Goal: Task Accomplishment & Management: Complete application form

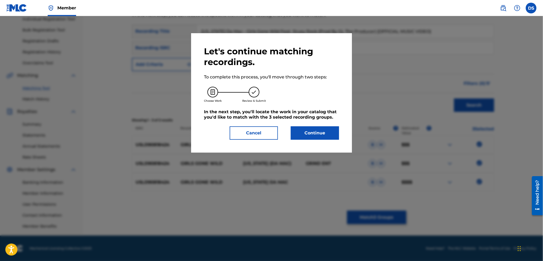
click at [312, 130] on button "Continue" at bounding box center [315, 133] width 48 height 13
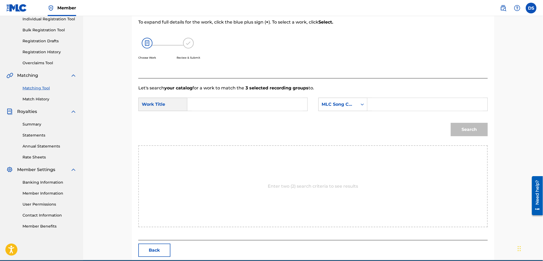
click at [227, 100] on input "Search Form" at bounding box center [247, 104] width 111 height 13
paste input "USLD90818424"
type input "U"
click at [361, 105] on icon "Search Form" at bounding box center [362, 104] width 5 height 5
click at [328, 131] on div "ISWC" at bounding box center [343, 131] width 49 height 13
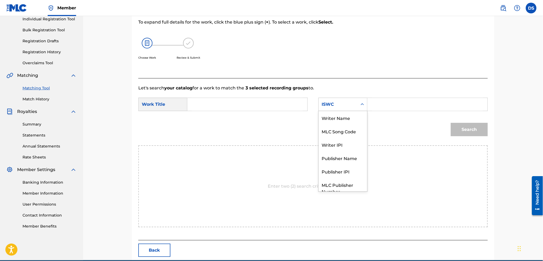
click at [361, 107] on icon "Search Form" at bounding box center [362, 104] width 5 height 5
click at [341, 114] on div "Writer Name" at bounding box center [343, 112] width 49 height 13
click at [384, 104] on input "Search Form" at bounding box center [427, 104] width 111 height 13
type input "[PERSON_NAME]"
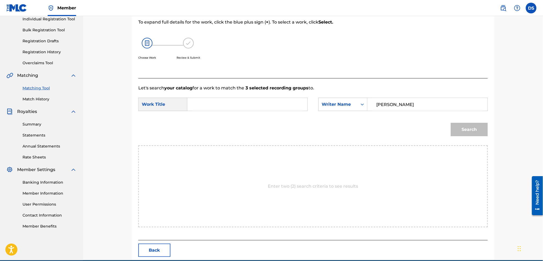
click at [288, 103] on input "Search Form" at bounding box center [247, 104] width 111 height 13
click at [196, 105] on input "Search Form" at bounding box center [247, 104] width 111 height 13
click at [208, 123] on div "girls gone wild" at bounding box center [207, 120] width 30 height 16
type input "girls gone wild"
click at [461, 129] on button "Search" at bounding box center [469, 129] width 37 height 13
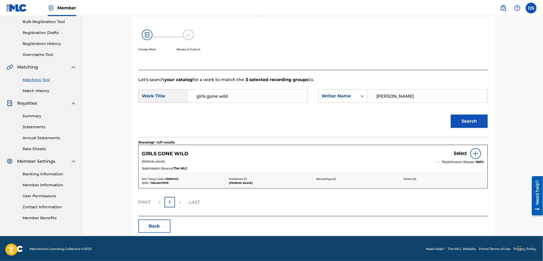
scroll to position [80, 0]
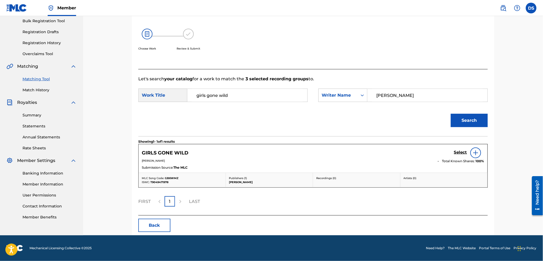
click at [477, 154] on img at bounding box center [476, 153] width 6 height 6
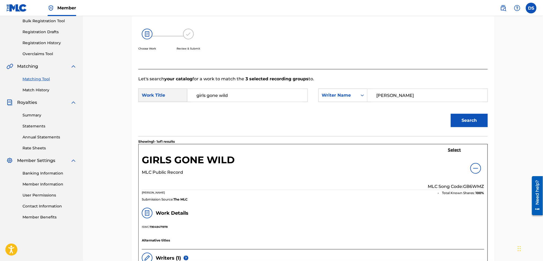
click at [477, 172] on div at bounding box center [475, 168] width 11 height 11
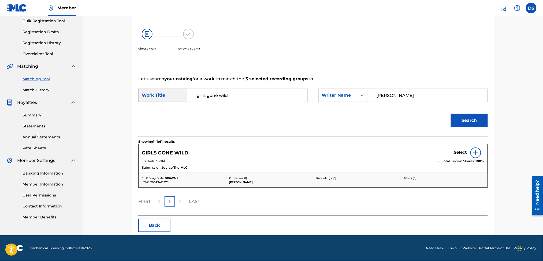
click at [413, 172] on div "GIRLS GONE WILD Select [PERSON_NAME] Total Known Shares: 100 % Submission Sourc…" at bounding box center [313, 158] width 349 height 28
click at [459, 152] on h5 "Select" at bounding box center [460, 152] width 13 height 5
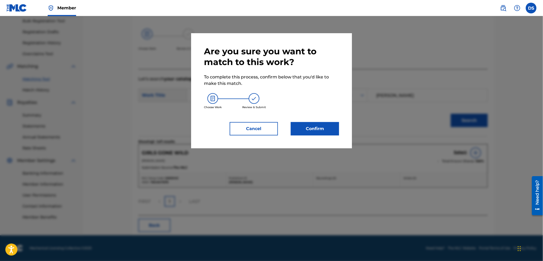
click at [315, 129] on button "Confirm" at bounding box center [315, 128] width 48 height 13
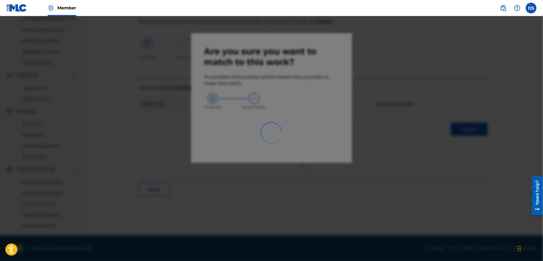
scroll to position [71, 0]
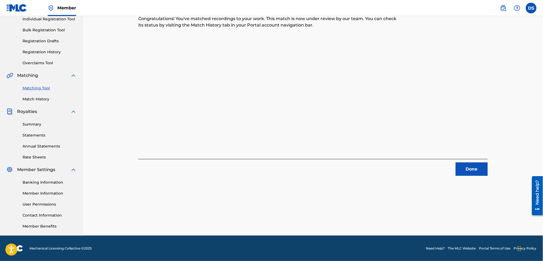
click at [473, 170] on button "Done" at bounding box center [472, 169] width 32 height 13
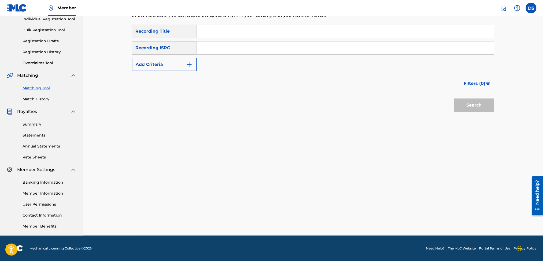
click at [207, 34] on input "Search Form" at bounding box center [345, 31] width 297 height 13
type input "KITCHEN"
click at [205, 49] on input "Search Form" at bounding box center [345, 48] width 297 height 13
paste input "QZNMT2138037"
type input "QZNMT2138037"
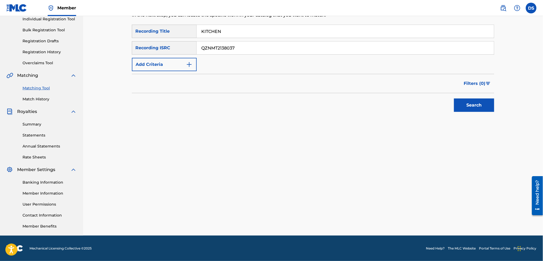
click at [464, 107] on button "Search" at bounding box center [474, 105] width 40 height 13
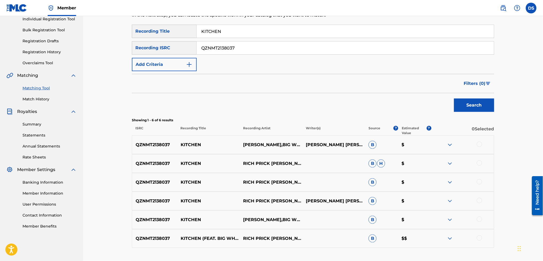
click at [478, 239] on div at bounding box center [479, 238] width 5 height 5
click at [479, 221] on div at bounding box center [479, 219] width 5 height 5
click at [480, 202] on div at bounding box center [479, 200] width 5 height 5
click at [478, 184] on div at bounding box center [479, 181] width 5 height 5
click at [477, 165] on div at bounding box center [462, 164] width 63 height 6
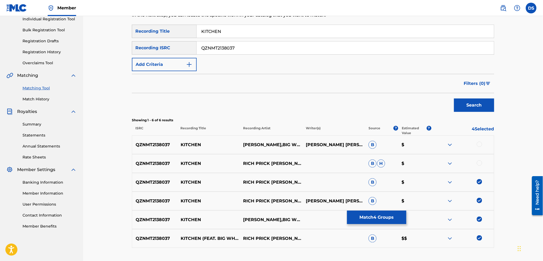
click at [478, 163] on div at bounding box center [479, 163] width 5 height 5
click at [479, 142] on div at bounding box center [479, 144] width 5 height 5
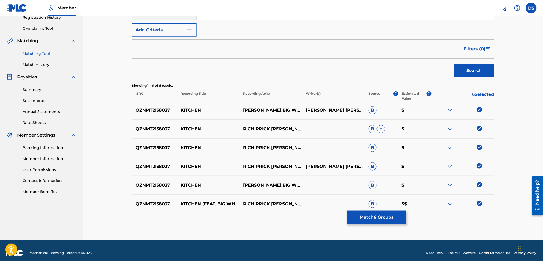
scroll to position [110, 0]
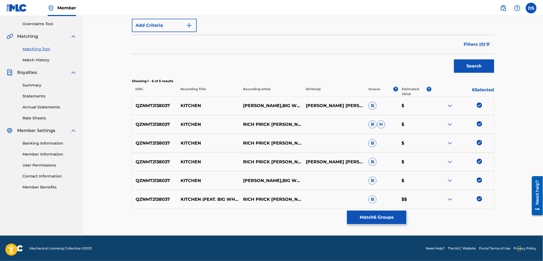
click at [375, 217] on button "Match 6 Groups" at bounding box center [376, 217] width 59 height 13
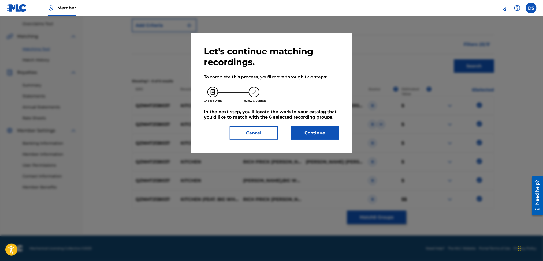
click at [314, 133] on button "Continue" at bounding box center [315, 133] width 48 height 13
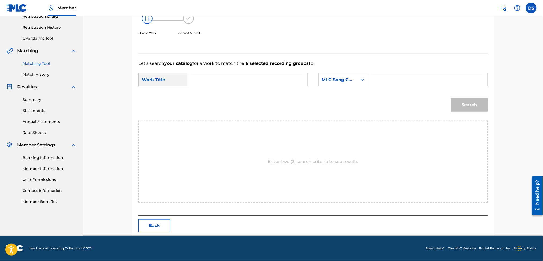
click at [227, 76] on input "Search Form" at bounding box center [247, 79] width 111 height 13
type input "Kitchen"
click at [374, 77] on input "Search Form" at bounding box center [427, 79] width 111 height 13
type input "[PERSON_NAME]"
click at [471, 105] on button "Search" at bounding box center [469, 104] width 37 height 13
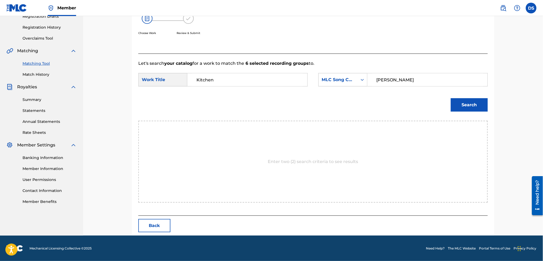
scroll to position [71, 0]
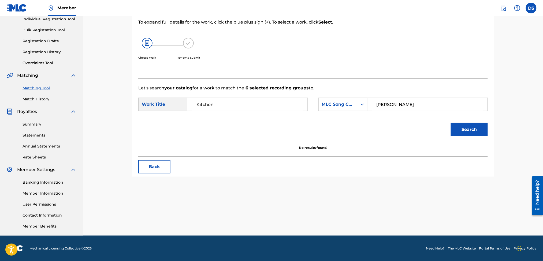
click at [464, 129] on button "Search" at bounding box center [469, 129] width 37 height 13
click at [363, 105] on icon "Search Form" at bounding box center [362, 104] width 3 height 2
click at [327, 131] on div "ISWC" at bounding box center [343, 131] width 49 height 13
click at [385, 102] on input "Search Form" at bounding box center [427, 104] width 111 height 13
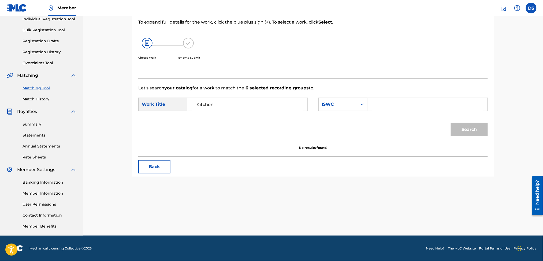
click at [362, 103] on icon "Search Form" at bounding box center [362, 104] width 5 height 5
click at [370, 173] on div "Back" at bounding box center [313, 166] width 350 height 13
click at [364, 103] on icon "Search Form" at bounding box center [362, 104] width 5 height 5
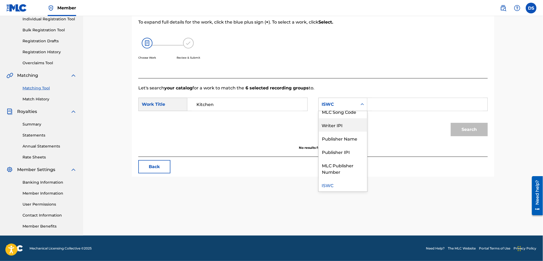
scroll to position [0, 0]
click at [341, 117] on div "Writer Name" at bounding box center [343, 117] width 49 height 13
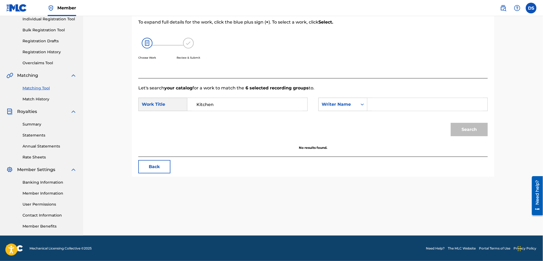
click at [385, 102] on input "Search Form" at bounding box center [427, 104] width 111 height 13
type input "[PERSON_NAME]"
click at [451, 123] on button "Search" at bounding box center [469, 129] width 37 height 13
click at [466, 133] on button "Search" at bounding box center [469, 129] width 37 height 13
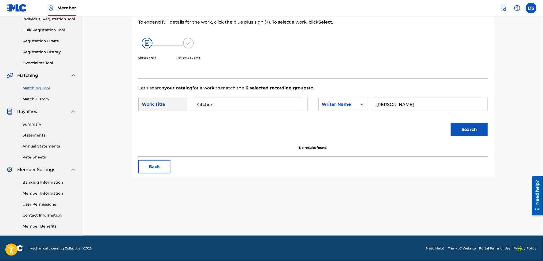
click at [466, 133] on button "Search" at bounding box center [469, 129] width 37 height 13
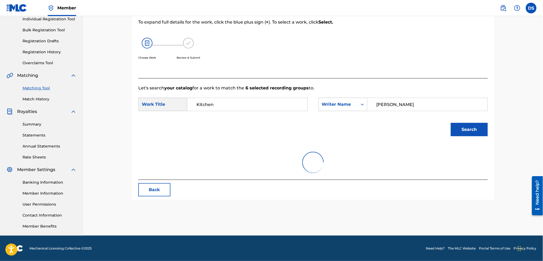
click at [466, 133] on button "Search" at bounding box center [469, 129] width 37 height 13
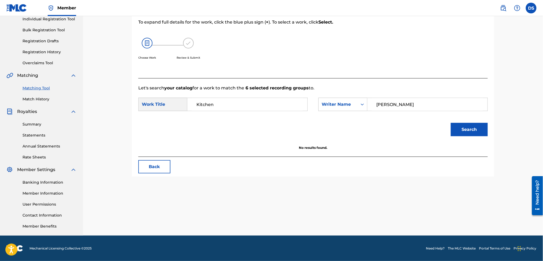
click at [466, 133] on button "Search" at bounding box center [469, 129] width 37 height 13
click at [41, 53] on link "Registration History" at bounding box center [50, 52] width 54 height 6
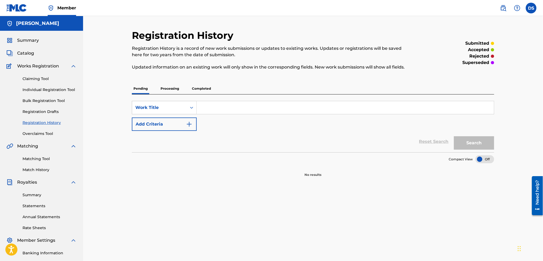
click at [41, 53] on div "Catalog" at bounding box center [41, 53] width 70 height 6
click at [37, 124] on link "Registration History" at bounding box center [50, 123] width 54 height 6
click at [33, 79] on link "Claiming Tool" at bounding box center [50, 79] width 54 height 6
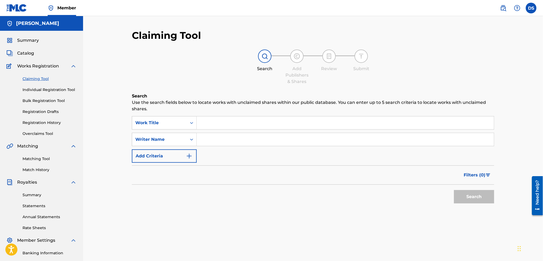
click at [24, 53] on span "Catalog" at bounding box center [25, 53] width 17 height 6
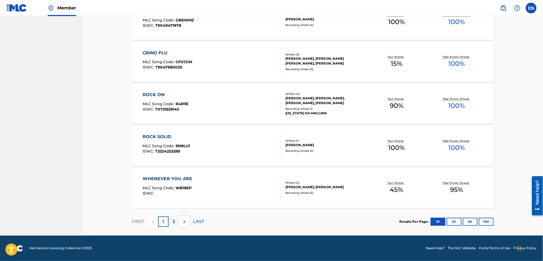
scroll to position [352, 0]
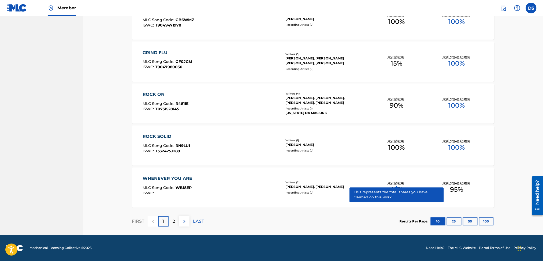
click at [172, 222] on div "2" at bounding box center [174, 222] width 10 height 10
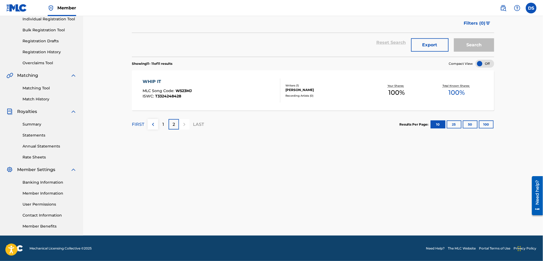
click at [36, 88] on link "Matching Tool" at bounding box center [50, 89] width 54 height 6
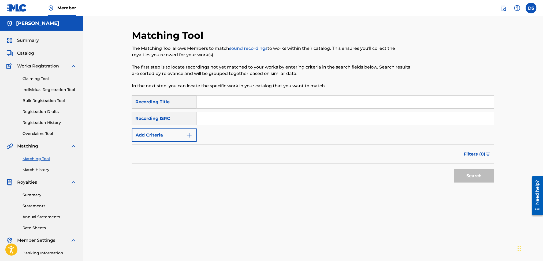
click at [200, 102] on input "Search Form" at bounding box center [345, 102] width 297 height 13
click at [211, 112] on div "Search Form" at bounding box center [346, 118] width 298 height 13
click at [215, 101] on input "Girls gone Wild Ft. [GEOGRAPHIC_DATA]" at bounding box center [345, 102] width 297 height 13
type input "Girls Gone Wild Ft. [GEOGRAPHIC_DATA]"
click at [209, 122] on input "Search Form" at bounding box center [345, 118] width 297 height 13
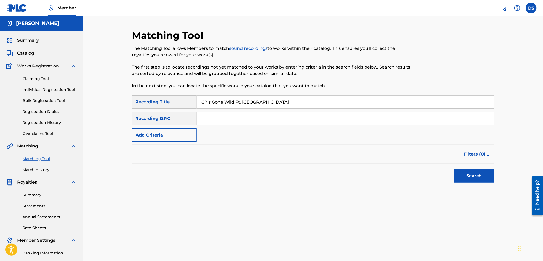
paste input "USLD90818424"
type input "USLD90818424"
click at [464, 175] on button "Search" at bounding box center [474, 175] width 40 height 13
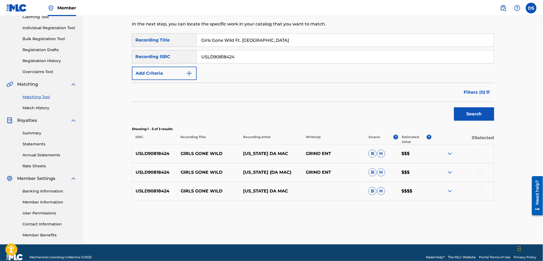
scroll to position [71, 0]
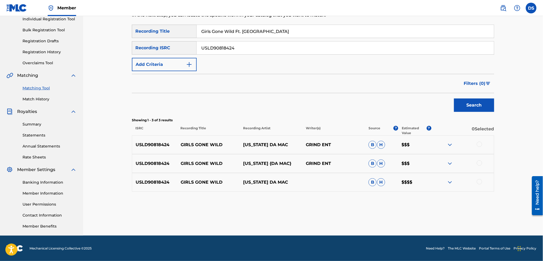
click at [478, 144] on div at bounding box center [479, 144] width 5 height 5
click at [480, 162] on div at bounding box center [479, 163] width 5 height 5
click at [478, 183] on div at bounding box center [479, 181] width 5 height 5
click at [390, 216] on button "Match 3 Groups" at bounding box center [376, 217] width 59 height 13
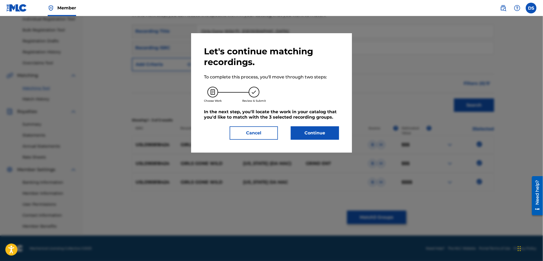
click at [316, 132] on button "Continue" at bounding box center [315, 133] width 48 height 13
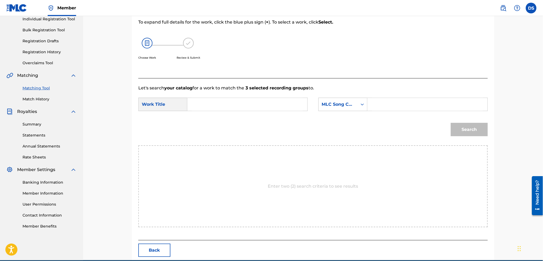
click at [259, 106] on input "Search Form" at bounding box center [247, 104] width 111 height 13
type input "g"
type input "Girls Gone Wild Ft. [GEOGRAPHIC_DATA]"
click at [362, 103] on icon "Search Form" at bounding box center [362, 104] width 5 height 5
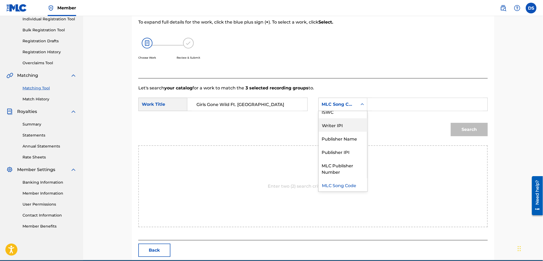
scroll to position [0, 0]
click at [342, 115] on div "Writer Name" at bounding box center [343, 117] width 49 height 13
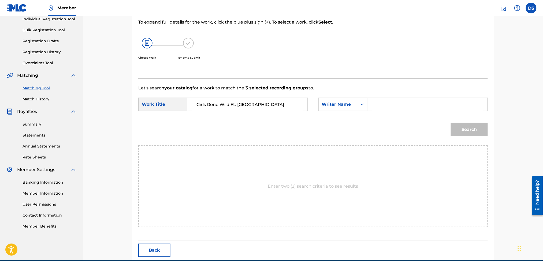
click at [376, 103] on input "Search Form" at bounding box center [427, 104] width 111 height 13
type input "[PERSON_NAME]"
click at [465, 130] on button "Search" at bounding box center [469, 129] width 37 height 13
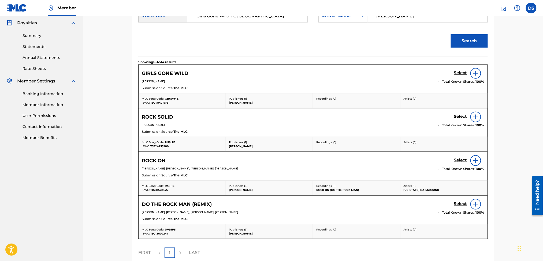
scroll to position [171, 0]
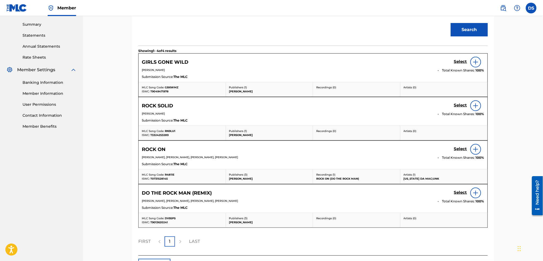
click at [474, 63] on img at bounding box center [476, 62] width 6 height 6
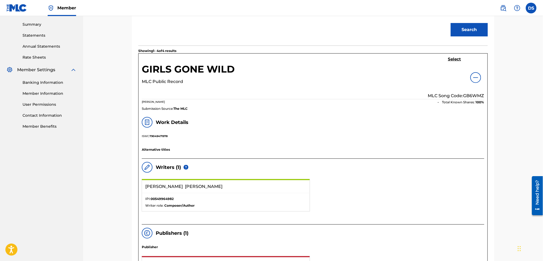
click at [473, 77] on img at bounding box center [476, 78] width 6 height 6
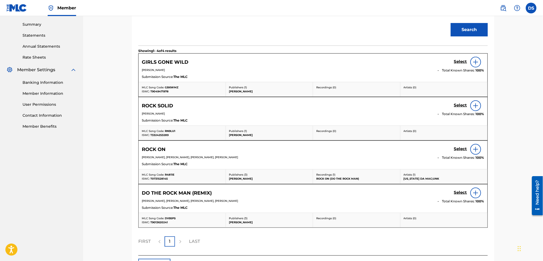
click at [459, 61] on h5 "Select" at bounding box center [460, 61] width 13 height 5
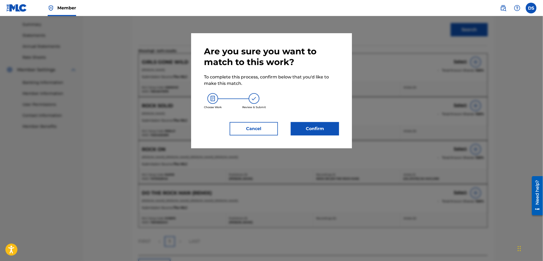
click at [321, 123] on button "Confirm" at bounding box center [315, 128] width 48 height 13
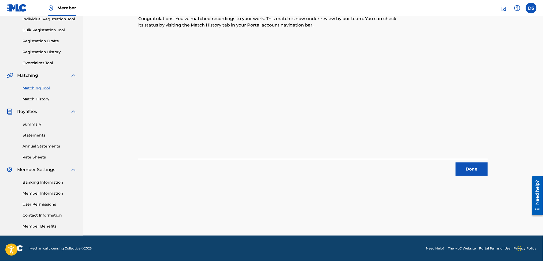
click at [477, 172] on button "Done" at bounding box center [472, 169] width 32 height 13
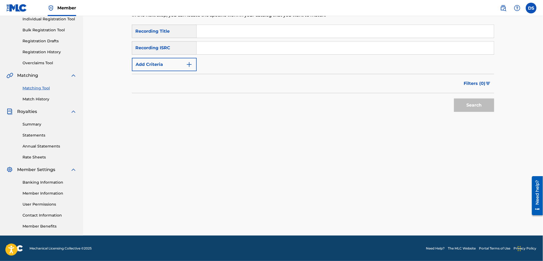
click at [210, 32] on input "Search Form" at bounding box center [345, 31] width 297 height 13
type input "My Old Sl*t"
click at [204, 49] on input "Search Form" at bounding box center [345, 48] width 297 height 13
drag, startPoint x: 230, startPoint y: 31, endPoint x: 182, endPoint y: 45, distance: 50.4
click at [182, 45] on div "SearchWithCriteria5a989826-87b1-4091-b590-281c066bd62f Recording Title My Old S…" at bounding box center [313, 48] width 362 height 47
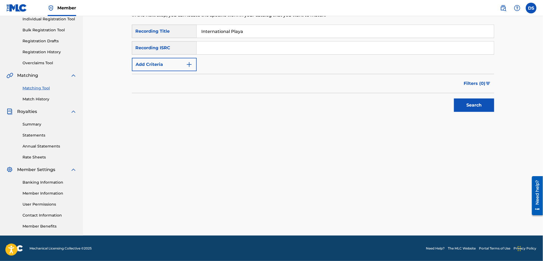
type input "International Playa"
click at [229, 46] on input "Search Form" at bounding box center [345, 48] width 297 height 13
click at [184, 50] on div "Recording ISRC" at bounding box center [164, 47] width 65 height 13
click at [184, 47] on div "Recording ISRC" at bounding box center [164, 47] width 65 height 13
click at [211, 43] on input "Search Form" at bounding box center [345, 48] width 297 height 13
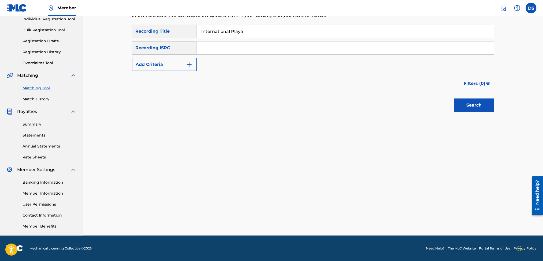
paste input "QZNMT2144505"
type input "QZNMT2144505"
click at [473, 107] on button "Search" at bounding box center [474, 105] width 40 height 13
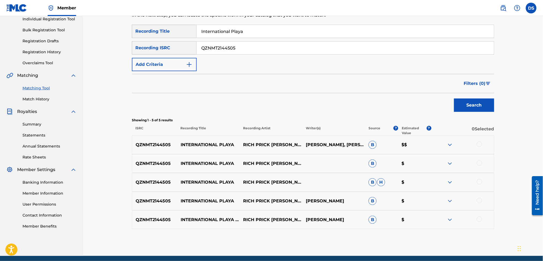
click at [479, 143] on div at bounding box center [479, 144] width 5 height 5
click at [479, 161] on div at bounding box center [479, 163] width 5 height 5
click at [480, 181] on div at bounding box center [479, 181] width 5 height 5
click at [479, 200] on div at bounding box center [479, 200] width 5 height 5
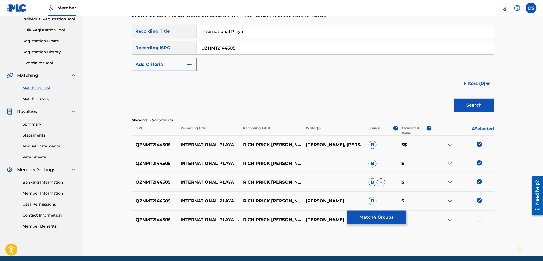
click at [480, 218] on div at bounding box center [479, 219] width 5 height 5
click at [373, 217] on button "Match 5 Groups" at bounding box center [376, 217] width 59 height 13
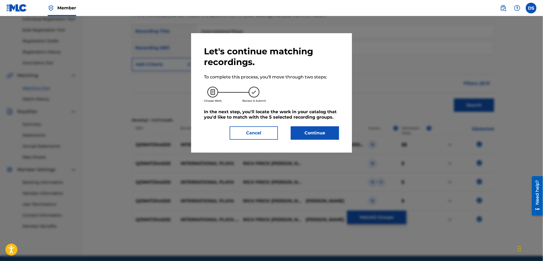
click at [317, 130] on button "Continue" at bounding box center [315, 133] width 48 height 13
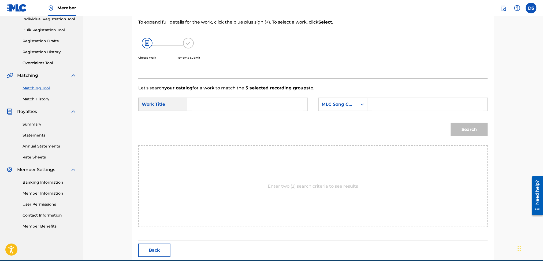
click at [241, 104] on input "Search Form" at bounding box center [247, 104] width 111 height 13
type input "International Playa"
click at [364, 104] on icon "Search Form" at bounding box center [362, 104] width 5 height 5
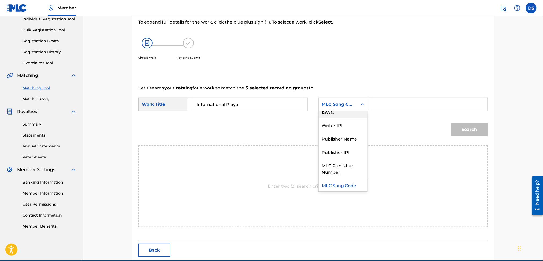
click at [334, 115] on div "ISWC" at bounding box center [343, 111] width 49 height 13
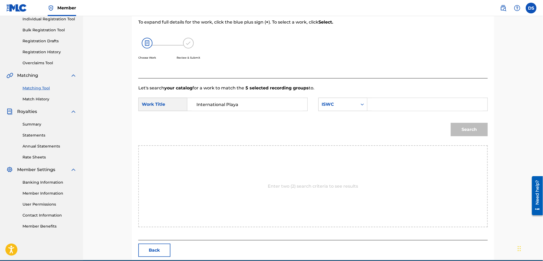
click at [375, 104] on input "Search Form" at bounding box center [427, 104] width 111 height 13
paste input "T3254441373"
type input "T3254441373"
click at [474, 126] on button "Search" at bounding box center [469, 129] width 37 height 13
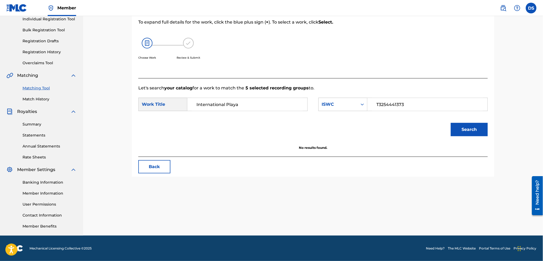
click at [474, 126] on button "Search" at bounding box center [469, 129] width 37 height 13
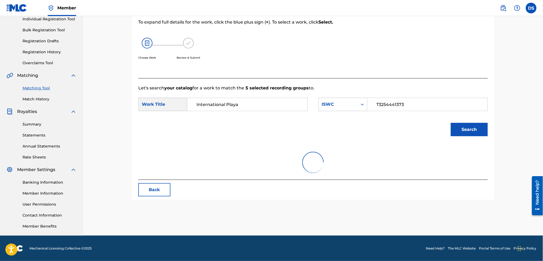
click at [474, 126] on button "Search" at bounding box center [469, 129] width 37 height 13
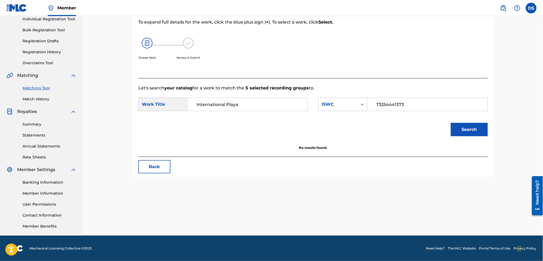
click at [474, 126] on button "Search" at bounding box center [469, 129] width 37 height 13
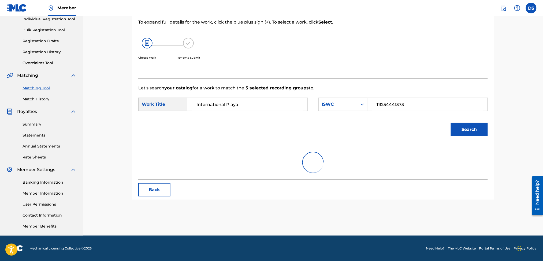
click at [474, 126] on button "Search" at bounding box center [469, 129] width 37 height 13
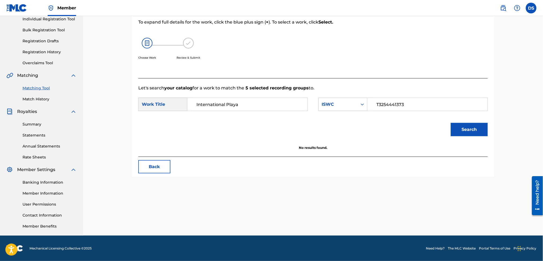
click at [474, 126] on button "Search" at bounding box center [469, 129] width 37 height 13
click at [360, 103] on icon "Search Form" at bounding box center [362, 104] width 5 height 5
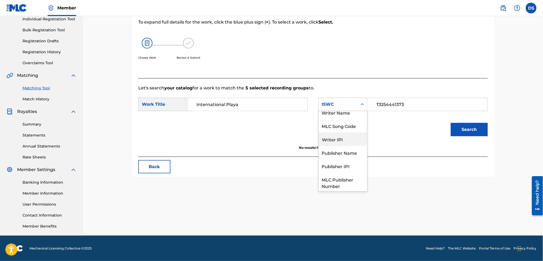
scroll to position [0, 0]
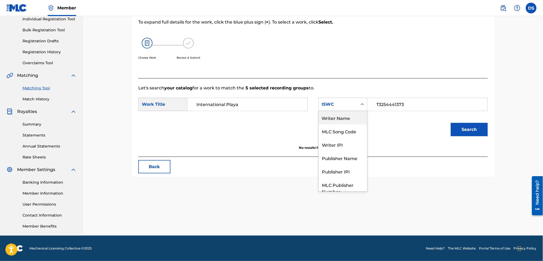
click at [337, 114] on div "Writer Name" at bounding box center [343, 117] width 49 height 13
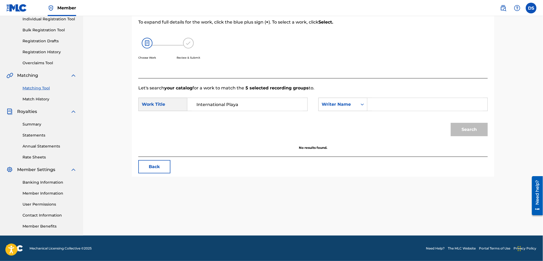
click at [391, 114] on form "SearchWithCriteriaf3576fd0-74aa-4708-875c-5a8d07769291 Work Title International…" at bounding box center [313, 118] width 350 height 54
click at [391, 107] on input "Search Form" at bounding box center [427, 104] width 111 height 13
type input "[PERSON_NAME]"
click at [451, 123] on button "Search" at bounding box center [469, 129] width 37 height 13
click at [469, 128] on button "Search" at bounding box center [469, 129] width 37 height 13
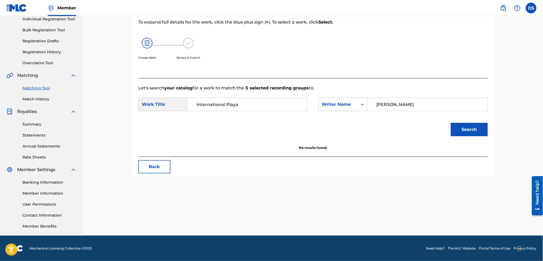
click at [41, 20] on link "Individual Registration Tool" at bounding box center [50, 19] width 54 height 6
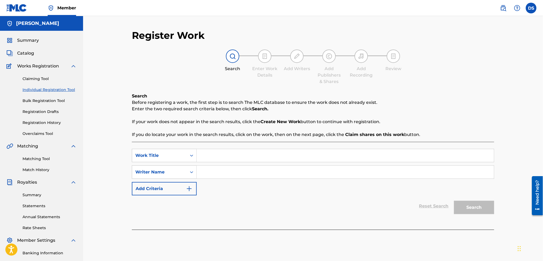
click at [204, 156] on input "Search Form" at bounding box center [345, 155] width 297 height 13
type input "International Playa"
click at [208, 170] on input "Search Form" at bounding box center [345, 172] width 297 height 13
type input "[PERSON_NAME]"
click at [464, 211] on button "Search" at bounding box center [474, 207] width 40 height 13
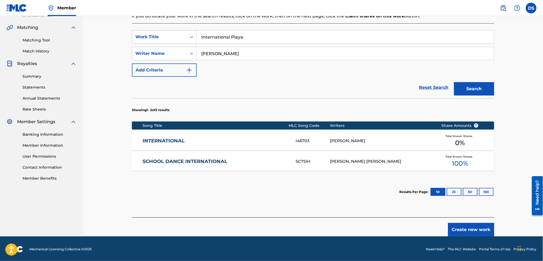
scroll to position [120, 0]
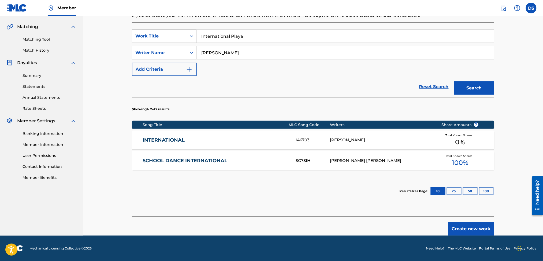
click at [345, 139] on div "[PERSON_NAME]" at bounding box center [381, 140] width 103 height 6
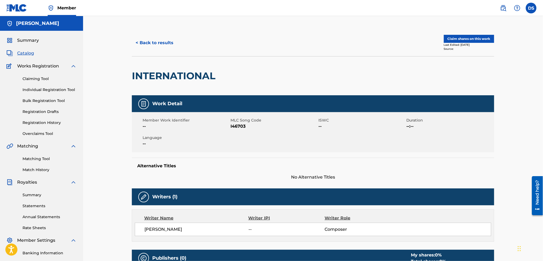
click at [455, 37] on button "Claim shares on this work" at bounding box center [469, 39] width 50 height 8
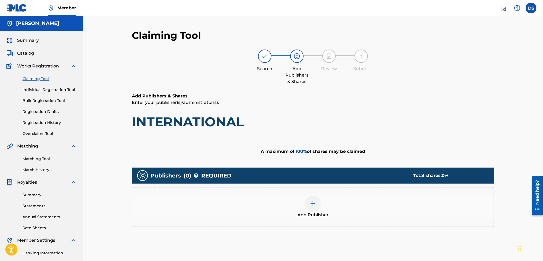
click at [240, 124] on h1 "INTERNATIONAL" at bounding box center [313, 122] width 362 height 16
click at [219, 124] on h1 "INTERNATIONAL" at bounding box center [313, 122] width 362 height 16
click at [313, 202] on img at bounding box center [313, 204] width 6 height 6
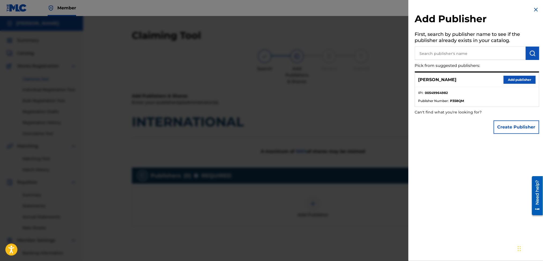
click at [508, 77] on button "Add publisher" at bounding box center [520, 80] width 32 height 8
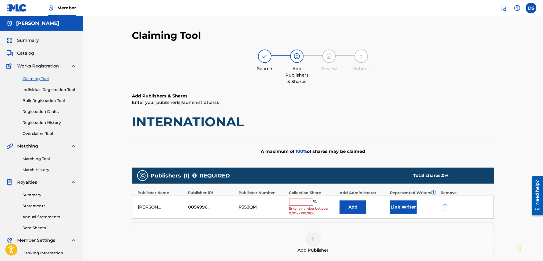
click at [303, 202] on input "text" at bounding box center [301, 202] width 24 height 7
type input "50"
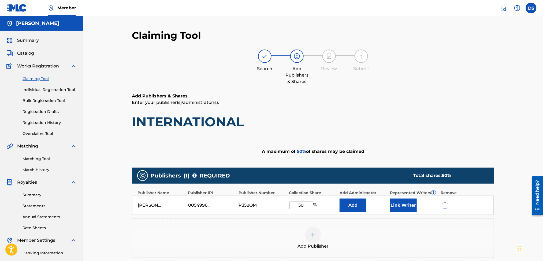
click at [399, 206] on button "Link Writer" at bounding box center [403, 205] width 27 height 13
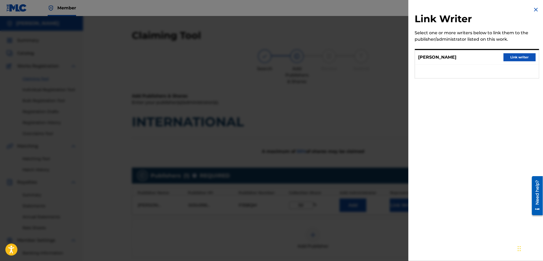
click at [511, 53] on button "Link writer" at bounding box center [520, 57] width 32 height 8
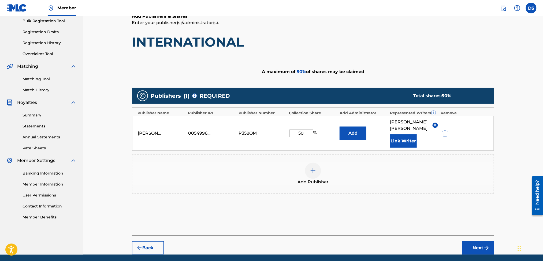
scroll to position [92, 0]
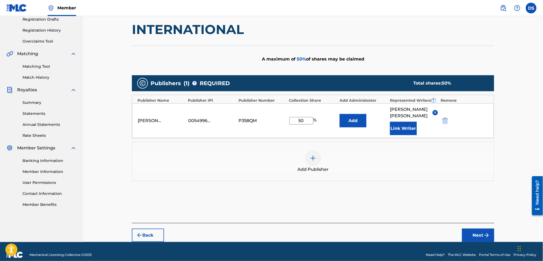
click at [315, 155] on img at bounding box center [313, 158] width 6 height 6
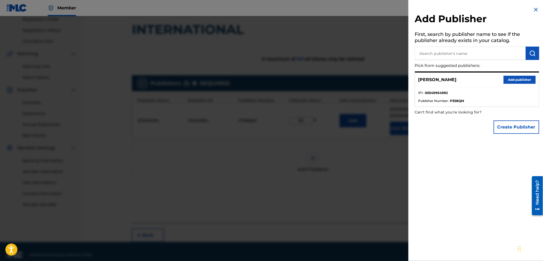
click at [441, 55] on input "text" at bounding box center [470, 53] width 111 height 13
type input "[PERSON_NAME]"
click at [512, 126] on button "Create Publisher" at bounding box center [517, 127] width 46 height 13
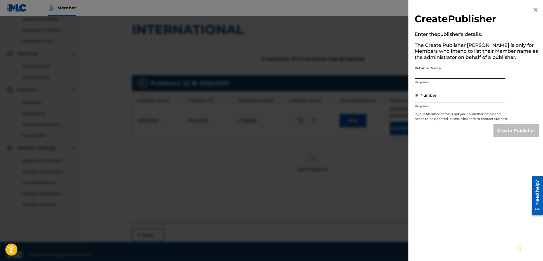
click at [452, 70] on input "Publisher Name" at bounding box center [460, 71] width 91 height 15
click at [372, 34] on div at bounding box center [271, 146] width 543 height 261
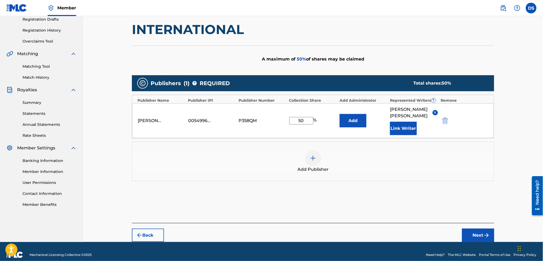
click at [478, 229] on button "Next" at bounding box center [478, 235] width 32 height 13
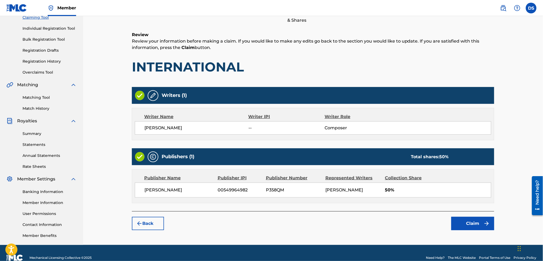
scroll to position [71, 0]
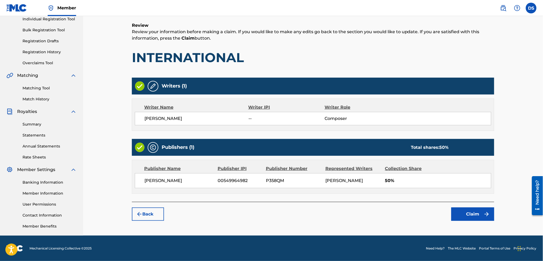
click at [475, 214] on button "Claim" at bounding box center [472, 214] width 43 height 13
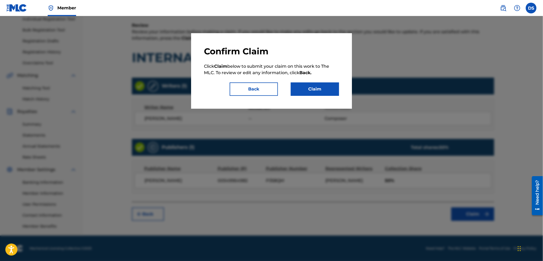
click at [315, 86] on button "Claim" at bounding box center [315, 89] width 48 height 13
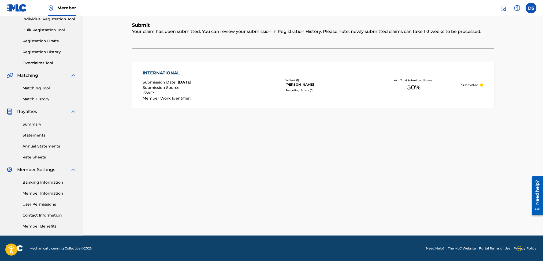
click at [40, 20] on link "Individual Registration Tool" at bounding box center [50, 19] width 54 height 6
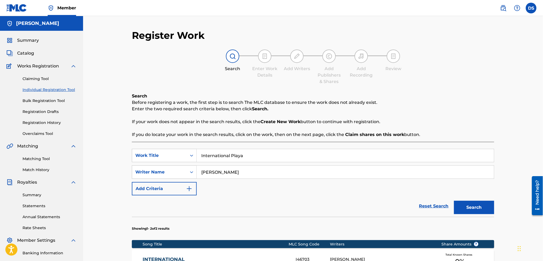
click at [248, 155] on input "International Playa" at bounding box center [345, 155] width 297 height 13
click at [510, 123] on div "Register Work Search Enter Work Details Add Writers Add Publishers & Shares Add…" at bounding box center [313, 185] width 460 height 339
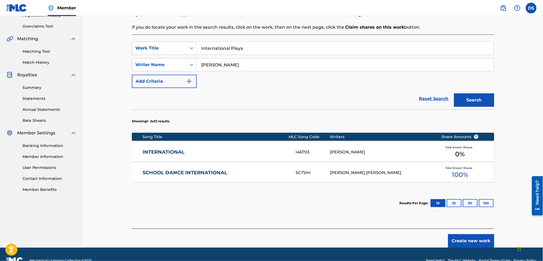
scroll to position [105, 0]
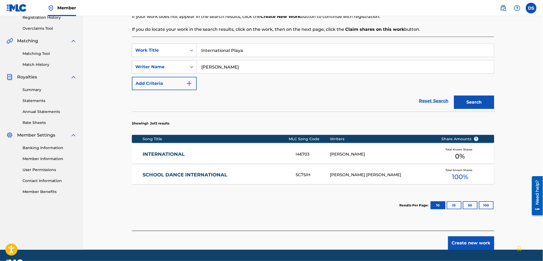
drag, startPoint x: 253, startPoint y: 49, endPoint x: 190, endPoint y: 59, distance: 63.8
click at [190, 59] on div "SearchWithCriteriaf3576fd0-74aa-4708-875c-5a8d07769291 Work Title International…" at bounding box center [313, 67] width 362 height 47
click at [44, 16] on link "Registration History" at bounding box center [50, 18] width 54 height 6
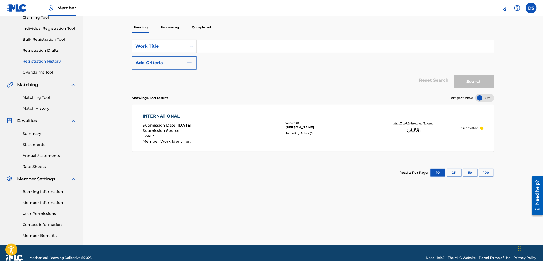
scroll to position [71, 0]
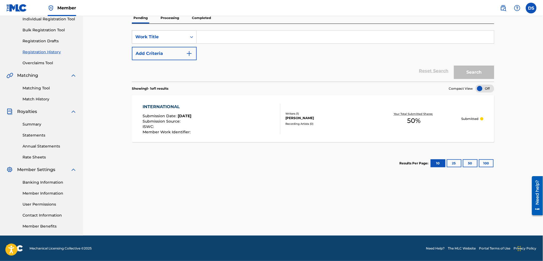
click at [34, 40] on link "Registration Drafts" at bounding box center [50, 41] width 54 height 6
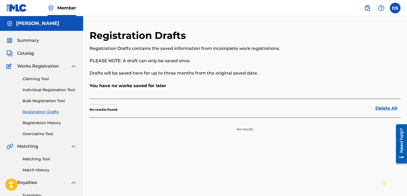
click at [32, 158] on link "Matching Tool" at bounding box center [50, 159] width 54 height 6
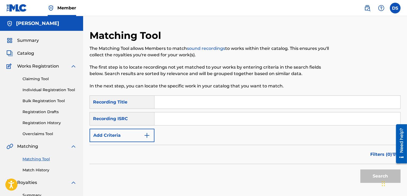
click at [31, 170] on link "Match History" at bounding box center [50, 170] width 54 height 6
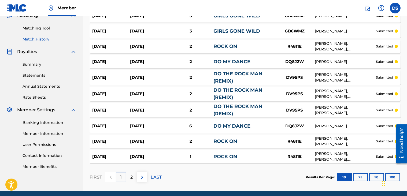
scroll to position [129, 0]
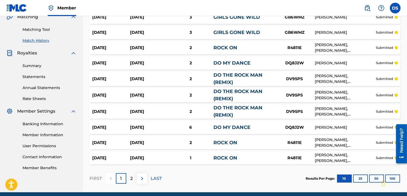
click at [130, 176] on div "2" at bounding box center [131, 178] width 10 height 10
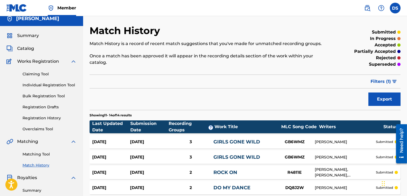
scroll to position [0, 0]
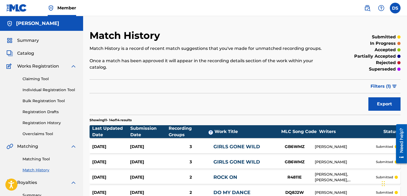
click at [32, 158] on link "Matching Tool" at bounding box center [50, 159] width 54 height 6
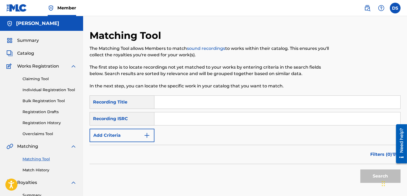
click at [163, 101] on input "Search Form" at bounding box center [277, 102] width 246 height 13
click at [33, 88] on link "Individual Registration Tool" at bounding box center [50, 90] width 54 height 6
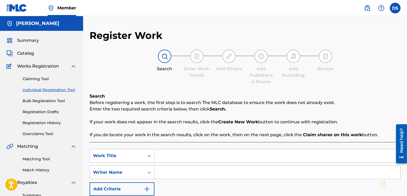
click at [165, 155] on input "Search Form" at bounding box center [277, 155] width 246 height 13
paste input "20 PIECE, HONEY HOT, ALL FLAT$"
type input "20 PIECE, HONEY HOT, ALL FLAT$"
click at [157, 172] on input "Search Form" at bounding box center [277, 172] width 246 height 13
click at [175, 171] on input "[PERSON_NAME]" at bounding box center [277, 172] width 246 height 13
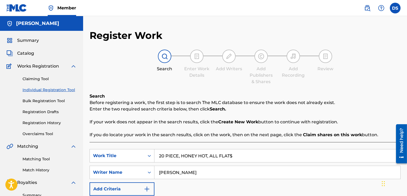
type input "[PERSON_NAME]"
click at [402, 70] on div "Register Work Search Enter Work Details Add Writers Add Publishers & Shares Add…" at bounding box center [245, 167] width 324 height 277
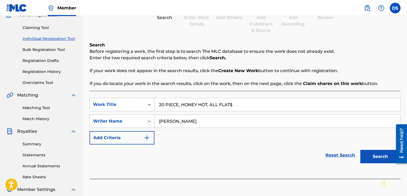
scroll to position [107, 0]
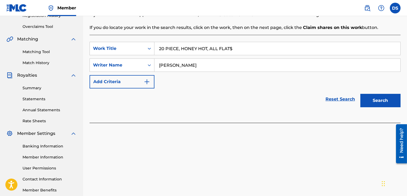
click at [380, 100] on button "Search" at bounding box center [380, 100] width 40 height 13
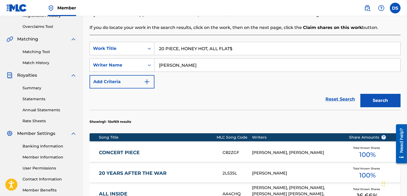
click at [146, 81] on img "Search Form" at bounding box center [147, 82] width 6 height 6
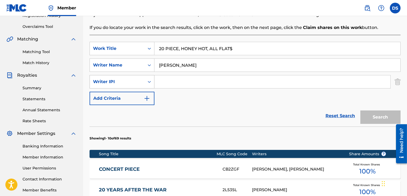
click at [149, 81] on icon "Search Form" at bounding box center [149, 82] width 3 height 2
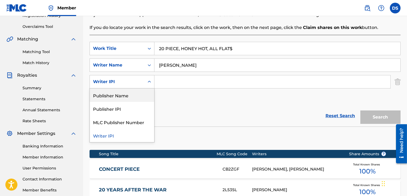
click at [112, 96] on div "Publisher Name" at bounding box center [122, 94] width 64 height 13
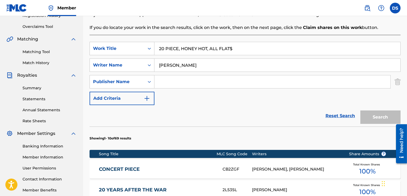
click at [166, 83] on input "Search Form" at bounding box center [272, 81] width 236 height 13
paste input "MONTANADAMAC MUSIC PUBLISHING"
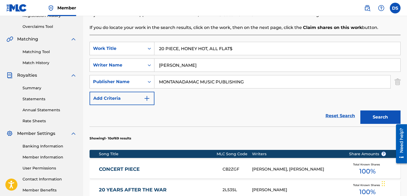
type input "MONTANADAMAC MUSIC PUBLISHING"
click at [378, 119] on button "Search" at bounding box center [380, 116] width 40 height 13
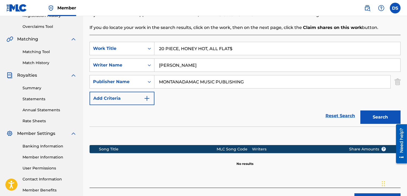
click at [378, 119] on button "Search" at bounding box center [380, 116] width 40 height 13
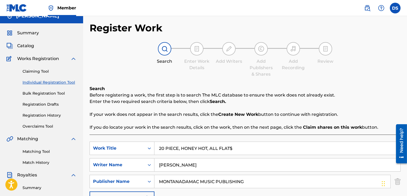
scroll to position [0, 0]
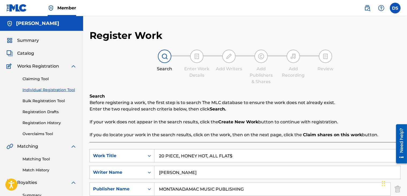
click at [386, 82] on div "Search Enter Work Details Add Writers Add Publishers & Shares Add Recording Rev…" at bounding box center [245, 67] width 311 height 35
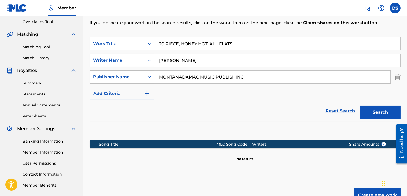
scroll to position [143, 0]
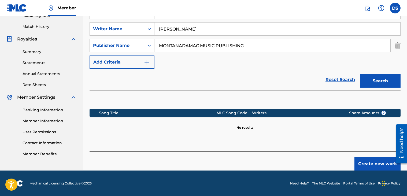
click at [370, 162] on button "Create new work" at bounding box center [377, 163] width 46 height 13
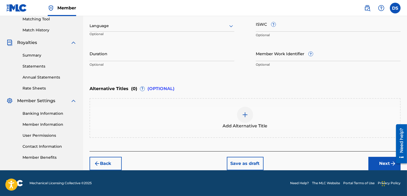
scroll to position [139, 0]
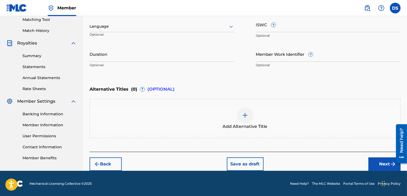
click at [233, 25] on icon at bounding box center [231, 26] width 6 height 6
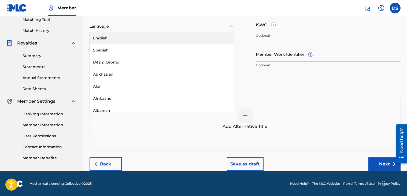
click at [106, 37] on div "English" at bounding box center [162, 38] width 144 height 12
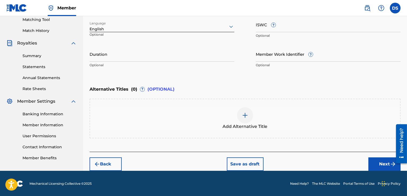
click at [101, 57] on input "Duration" at bounding box center [162, 53] width 145 height 15
type input "03:16"
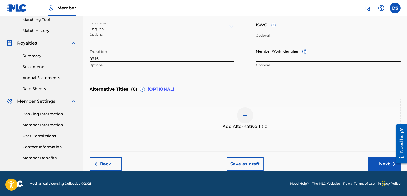
click at [261, 57] on input "Member Work Identifier ?" at bounding box center [328, 53] width 145 height 15
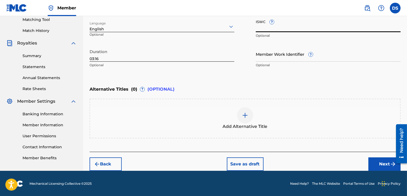
click at [257, 25] on input "ISWC ?" at bounding box center [328, 24] width 145 height 15
paste input "T3259499413"
type input "T3259499413"
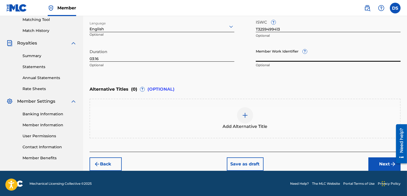
click at [267, 55] on input "Member Work Identifier ?" at bounding box center [328, 53] width 145 height 15
paste input "925467696"
type input "925467696"
click at [383, 161] on button "Next" at bounding box center [384, 163] width 32 height 13
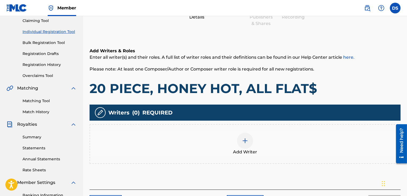
scroll to position [24, 0]
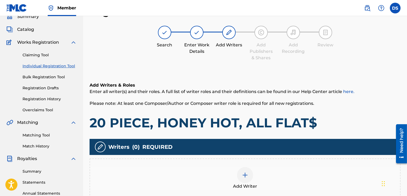
click at [244, 173] on img at bounding box center [245, 175] width 6 height 6
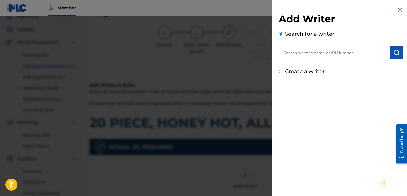
click at [298, 53] on input "text" at bounding box center [334, 52] width 111 height 13
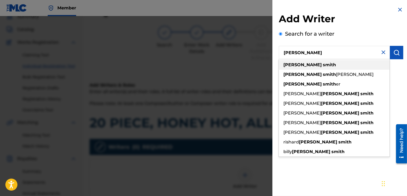
click at [292, 63] on strong "[PERSON_NAME]" at bounding box center [302, 64] width 38 height 5
type input "[PERSON_NAME]"
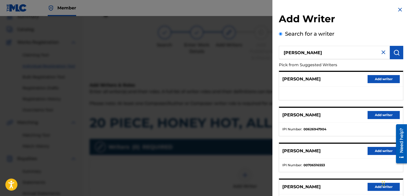
click at [374, 115] on button "Add writer" at bounding box center [383, 115] width 32 height 8
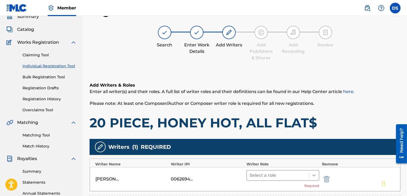
click at [313, 174] on icon at bounding box center [313, 175] width 5 height 5
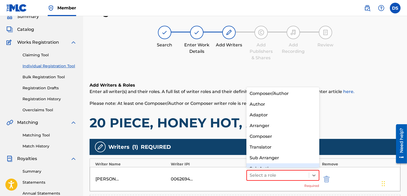
scroll to position [7, 0]
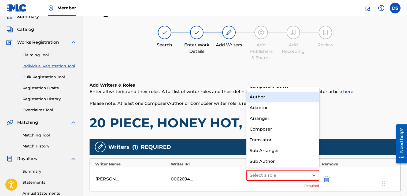
click at [267, 97] on div "Author" at bounding box center [282, 97] width 73 height 11
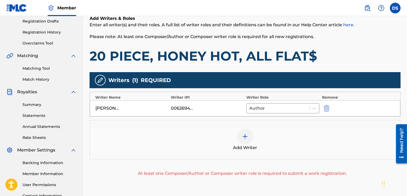
scroll to position [99, 0]
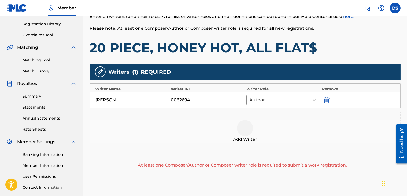
click at [245, 126] on img at bounding box center [245, 128] width 6 height 6
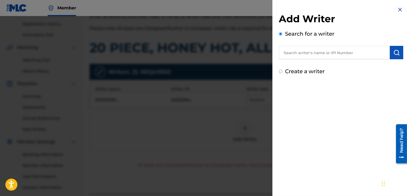
click at [293, 53] on input "text" at bounding box center [334, 52] width 111 height 13
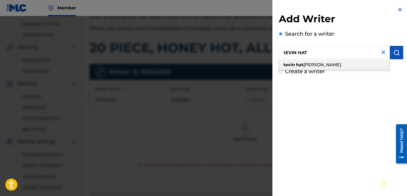
click at [295, 62] on span at bounding box center [295, 64] width 1 height 5
type input "[PERSON_NAME]"
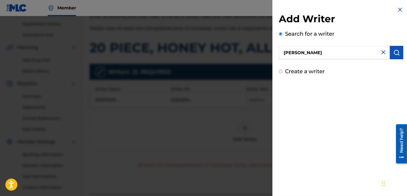
click at [285, 70] on label "Create a writer" at bounding box center [305, 71] width 40 height 6
radio input "true"
click at [282, 70] on input "Create a writer" at bounding box center [280, 71] width 3 height 3
radio input "false"
radio input "true"
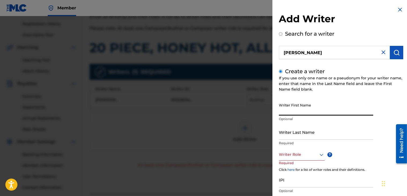
click at [285, 111] on input "Writer First Name" at bounding box center [326, 107] width 94 height 15
type input "t"
type input "TEVIN"
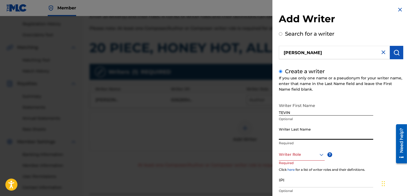
click at [285, 132] on input "Writer Last Name" at bounding box center [326, 131] width 94 height 15
type input "[PERSON_NAME]"
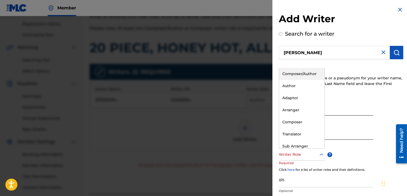
click at [287, 157] on div at bounding box center [302, 154] width 46 height 7
click at [292, 120] on div "Composer" at bounding box center [301, 122] width 45 height 12
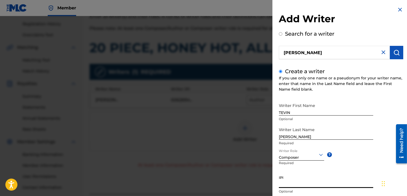
click at [293, 180] on input "IPI" at bounding box center [326, 180] width 94 height 15
click at [378, 112] on div "Writer First Name [PERSON_NAME] Optional Writer Last Name [PERSON_NAME] Require…" at bounding box center [341, 159] width 124 height 118
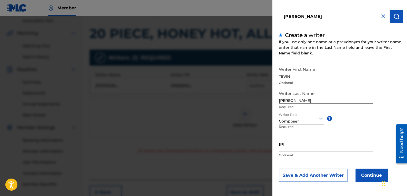
scroll to position [36, 0]
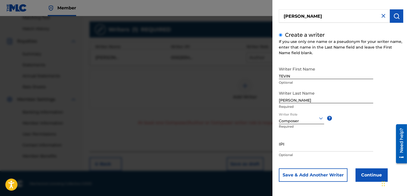
click at [314, 147] on input "IPI" at bounding box center [326, 143] width 94 height 15
click at [305, 75] on input "TEVIN" at bounding box center [326, 71] width 94 height 15
type input "T"
paste input "LONG, [PERSON_NAME]"
drag, startPoint x: 291, startPoint y: 75, endPoint x: 273, endPoint y: 78, distance: 18.2
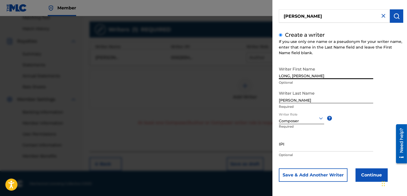
click at [273, 78] on div "Add Writer Search for a writer [PERSON_NAME] Create a writer If you use only on…" at bounding box center [340, 80] width 137 height 233
type input "[PERSON_NAME]"
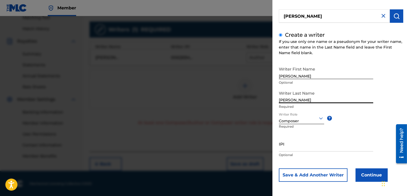
drag, startPoint x: 305, startPoint y: 99, endPoint x: 275, endPoint y: 102, distance: 30.1
click at [275, 102] on div "Add Writer Search for a writer [PERSON_NAME] Create a writer If you use only on…" at bounding box center [340, 80] width 137 height 233
click at [280, 99] on input "lONG" at bounding box center [326, 95] width 94 height 15
type input "LONG"
click at [364, 173] on button "Continue" at bounding box center [371, 174] width 32 height 13
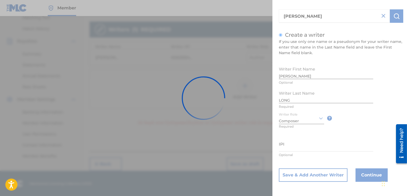
scroll to position [140, 0]
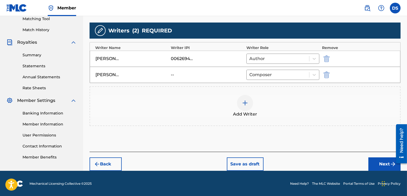
click at [173, 72] on div "--" at bounding box center [183, 75] width 24 height 6
click at [374, 159] on button "Next" at bounding box center [384, 163] width 32 height 13
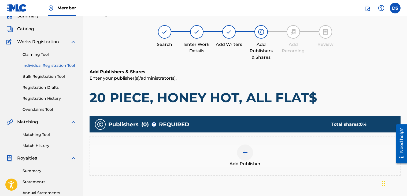
scroll to position [24, 0]
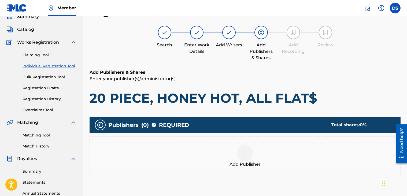
click at [245, 153] on img at bounding box center [245, 153] width 6 height 6
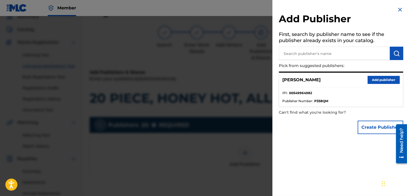
click at [383, 81] on button "Add publisher" at bounding box center [383, 80] width 32 height 8
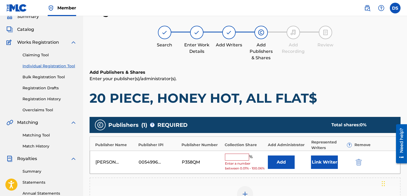
click at [233, 157] on input "text" at bounding box center [237, 157] width 24 height 7
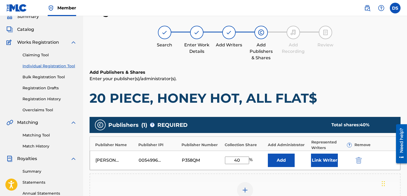
type input "40"
click at [329, 160] on button "Link Writer" at bounding box center [324, 160] width 27 height 13
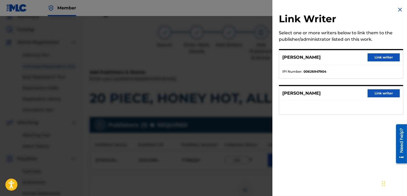
click at [379, 58] on button "Link writer" at bounding box center [383, 57] width 32 height 8
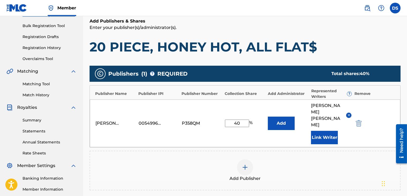
scroll to position [99, 0]
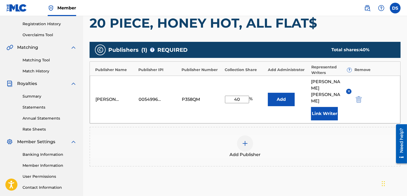
click at [244, 140] on img at bounding box center [245, 143] width 6 height 6
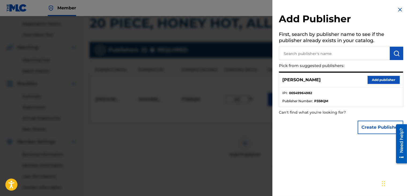
click at [399, 9] on img at bounding box center [400, 9] width 6 height 6
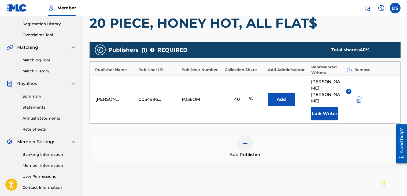
click at [245, 140] on img at bounding box center [245, 143] width 6 height 6
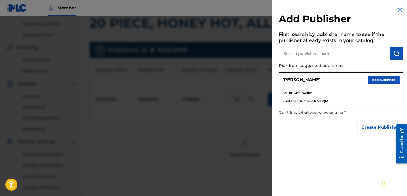
click at [290, 51] on input "text" at bounding box center [334, 53] width 111 height 13
paste input "FORTUNELESS COOKIE"
type input "FORTUNELESS COOKIE"
click at [393, 53] on img "submit" at bounding box center [396, 53] width 6 height 6
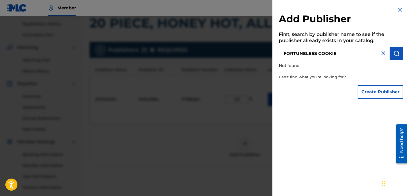
click at [356, 57] on input "FORTUNELESS COOKIE" at bounding box center [334, 53] width 111 height 13
click at [377, 92] on button "Create Publisher" at bounding box center [381, 91] width 46 height 13
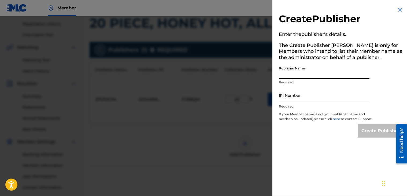
click at [305, 74] on input "Publisher Name" at bounding box center [324, 71] width 91 height 15
paste input "FORTUNELESS COOKIE"
type input "FORTUNELESS COOKIE"
click at [296, 98] on input "IPI Number" at bounding box center [324, 95] width 91 height 15
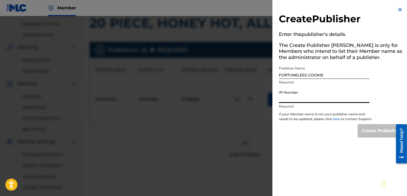
paste input "811538848"
type input "811538848"
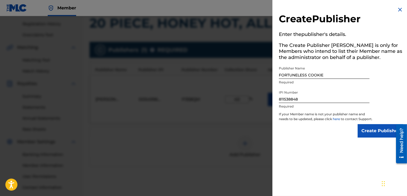
click at [398, 9] on img at bounding box center [400, 9] width 6 height 6
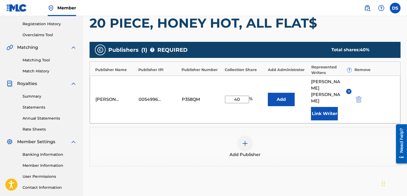
click at [177, 152] on div "Publishers ( 1 ) ? REQUIRED Total shares: 40 % Publisher Name Publisher IPI Pub…" at bounding box center [245, 107] width 311 height 130
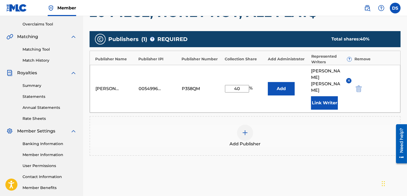
scroll to position [136, 0]
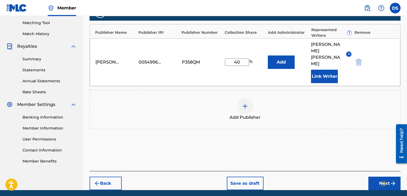
click at [384, 177] on button "Next" at bounding box center [384, 183] width 32 height 13
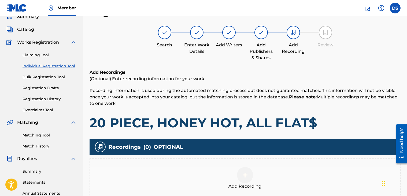
scroll to position [35, 0]
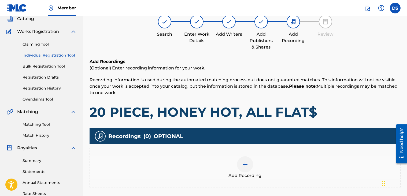
click at [246, 163] on img at bounding box center [245, 164] width 6 height 6
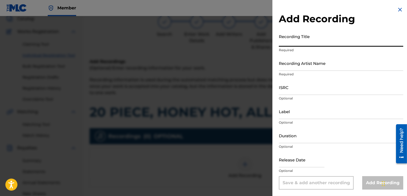
click at [283, 41] on input "Recording Title" at bounding box center [341, 38] width 124 height 15
paste input "20 PIECE, HONEY HOT, ALL FLAT$"
type input "20 PIECE, HONEY HOT, ALL FLAT$"
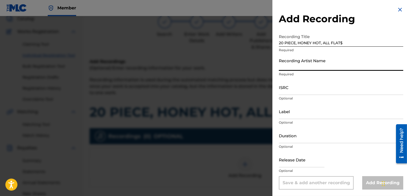
click at [289, 64] on input "Recording Artist Name" at bounding box center [341, 62] width 124 height 15
type input "[PERSON_NAME]"
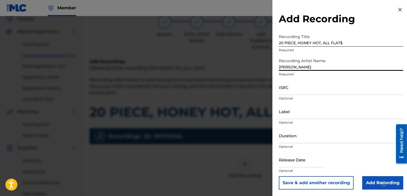
click at [285, 91] on input "ISRC" at bounding box center [341, 87] width 124 height 15
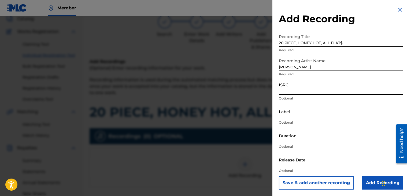
paste input "QZNB82390362"
type input "QZNB82390362"
click at [295, 137] on input "Duration" at bounding box center [341, 135] width 124 height 15
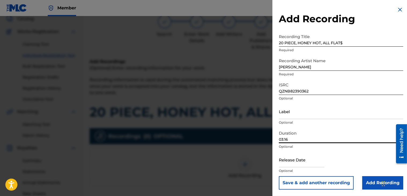
type input "03:16"
click at [305, 161] on input "text" at bounding box center [302, 159] width 46 height 15
select select "7"
select select "2025"
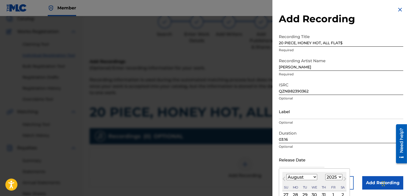
paste input "[DATE]"
type input "[DATE]"
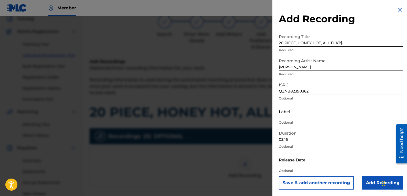
select select "7"
select select "2025"
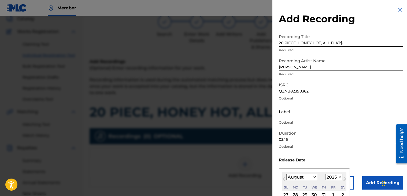
click at [295, 164] on input "text" at bounding box center [302, 159] width 46 height 15
paste input "[DATE]"
type input "[DATE]"
click at [375, 159] on div "Release Date Previous Month Next Month August [DATE] February March April May J…" at bounding box center [341, 164] width 124 height 24
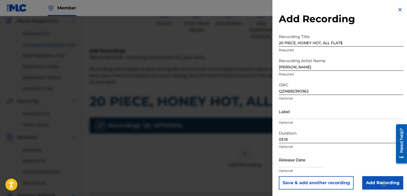
scroll to position [56, 0]
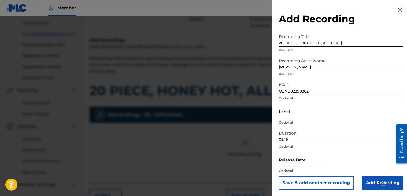
click at [375, 159] on div "Release Date Optional" at bounding box center [341, 164] width 124 height 24
click at [318, 170] on p "Optional" at bounding box center [341, 170] width 124 height 5
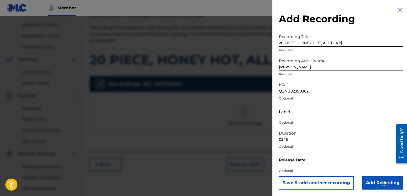
scroll to position [88, 0]
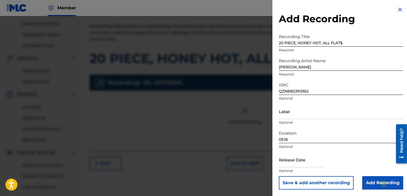
click at [292, 161] on input "text" at bounding box center [302, 159] width 46 height 15
select select "7"
select select "2025"
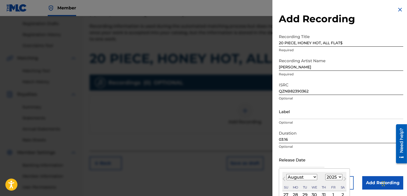
click at [313, 176] on select "January February March April May June July August September October November De…" at bounding box center [301, 177] width 31 height 6
click at [286, 174] on select "January February March April May June July August September October November De…" at bounding box center [301, 177] width 31 height 6
select select "5"
click at [338, 175] on select "1899 1900 1901 1902 1903 1904 1905 1906 1907 1908 1909 1910 1911 1912 1913 1914…" at bounding box center [333, 177] width 17 height 6
select select "2023"
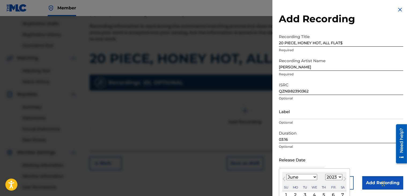
click at [325, 174] on select "1899 1900 1901 1902 1903 1904 1905 1906 1907 1908 1909 1910 1911 1912 1913 1914…" at bounding box center [333, 177] width 17 height 6
click at [306, 165] on input "text" at bounding box center [302, 159] width 46 height 15
paste input "[DATE]"
type input "[DATE]"
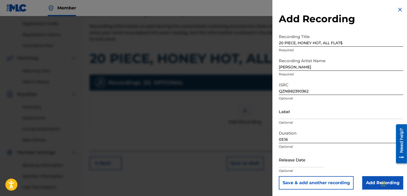
click at [317, 120] on p "Optional" at bounding box center [341, 122] width 124 height 5
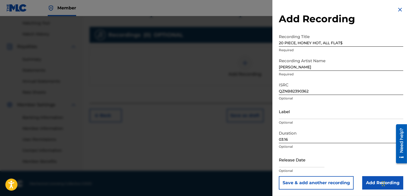
scroll to position [136, 0]
click at [281, 67] on input "[PERSON_NAME]" at bounding box center [341, 62] width 124 height 15
click at [311, 66] on input "RICH PRICK [PERSON_NAME]" at bounding box center [341, 62] width 124 height 15
type input "RICH PRICK [PERSON_NAME]"
click at [374, 181] on input "Add Recording" at bounding box center [382, 182] width 41 height 13
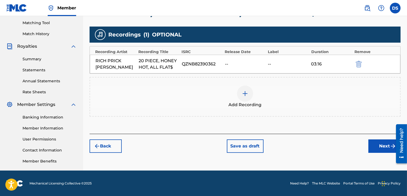
click at [378, 144] on button "Next" at bounding box center [384, 145] width 32 height 13
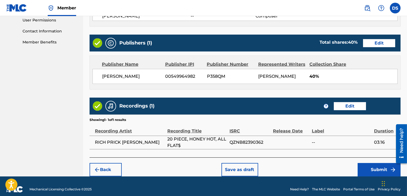
scroll to position [260, 0]
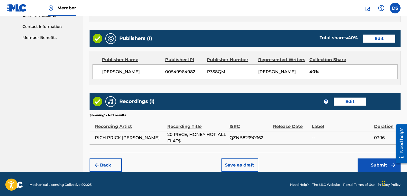
click at [370, 165] on button "Submit" at bounding box center [379, 164] width 43 height 13
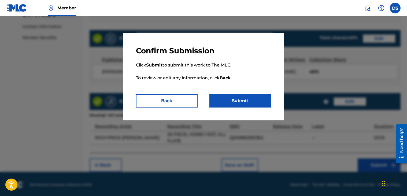
click at [236, 99] on button "Submit" at bounding box center [240, 100] width 62 height 13
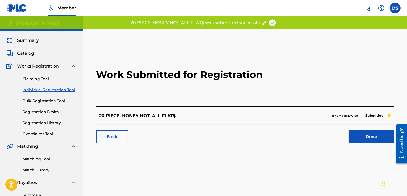
click at [367, 136] on link "Done" at bounding box center [371, 136] width 46 height 13
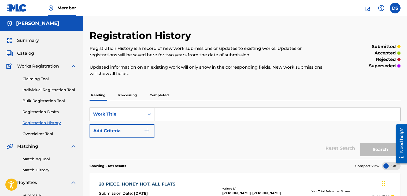
paste input "PRACTICE"
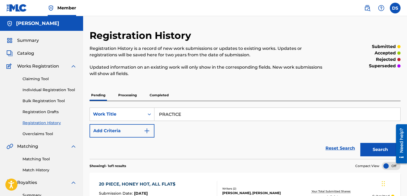
type input "PRACTICE"
click at [147, 129] on img "Search Form" at bounding box center [147, 131] width 6 height 6
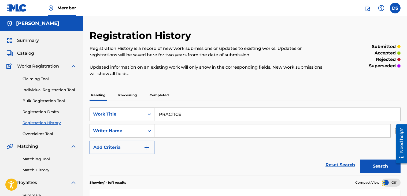
click at [157, 131] on input "Search Form" at bounding box center [272, 130] width 236 height 13
type input "[PERSON_NAME]"
click at [382, 165] on button "Search" at bounding box center [380, 165] width 40 height 13
click at [33, 89] on link "Individual Registration Tool" at bounding box center [50, 90] width 54 height 6
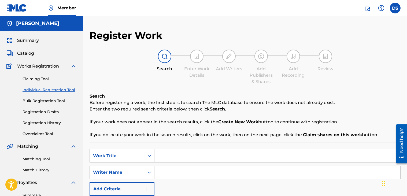
click at [169, 157] on input "Search Form" at bounding box center [277, 155] width 246 height 13
paste input "PRACTICE"
type input "PRACTICE"
click at [172, 171] on input "Search Form" at bounding box center [277, 172] width 246 height 13
type input "[PERSON_NAME]"
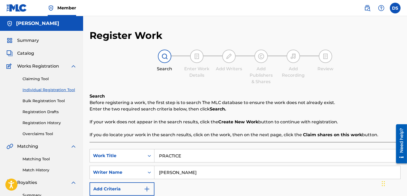
click at [355, 190] on div "SearchWithCriteriaf3576fd0-74aa-4708-875c-5a8d07769291 Work Title PRACTICE Sear…" at bounding box center [245, 172] width 311 height 47
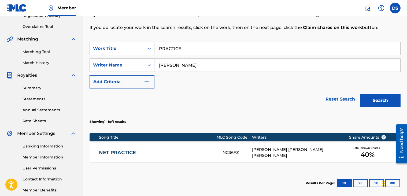
scroll to position [118, 0]
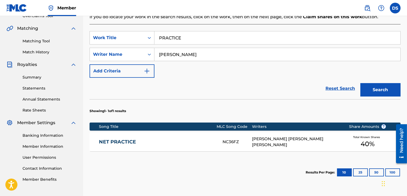
click at [377, 91] on button "Search" at bounding box center [380, 89] width 40 height 13
click at [142, 68] on button "Add Criteria" at bounding box center [122, 70] width 65 height 13
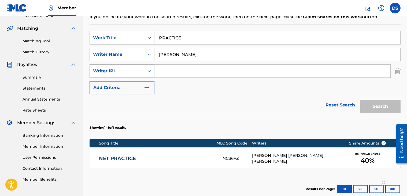
click at [150, 70] on icon "Search Form" at bounding box center [149, 70] width 5 height 5
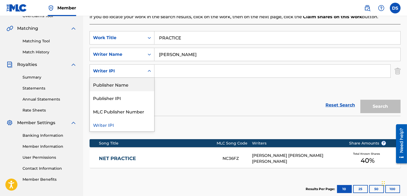
click at [127, 85] on div "Publisher Name" at bounding box center [122, 84] width 64 height 13
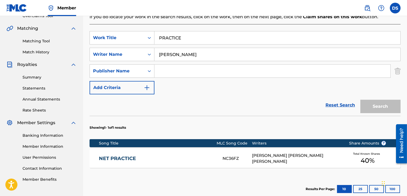
click at [161, 69] on input "Search Form" at bounding box center [272, 71] width 236 height 13
click at [395, 68] on img "Search Form" at bounding box center [398, 70] width 6 height 13
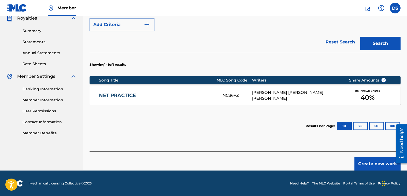
click at [377, 165] on button "Create new work" at bounding box center [377, 163] width 46 height 13
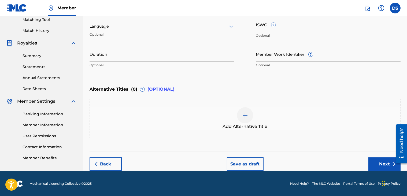
click at [231, 26] on icon at bounding box center [231, 26] width 6 height 6
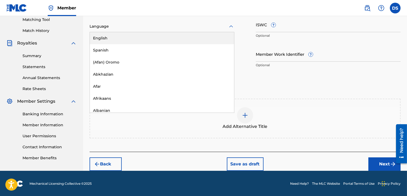
click at [117, 38] on div "English" at bounding box center [162, 38] width 144 height 12
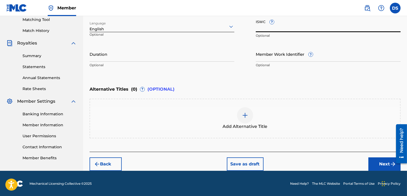
paste input "T3260140265"
type input "T3260140265"
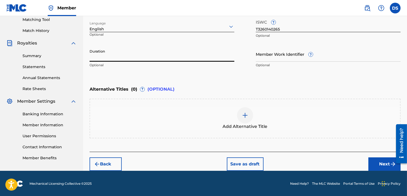
click at [99, 55] on input "Duration" at bounding box center [162, 53] width 145 height 15
type input "04:05"
click at [376, 160] on button "Next" at bounding box center [384, 163] width 32 height 13
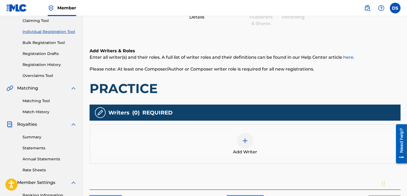
scroll to position [24, 0]
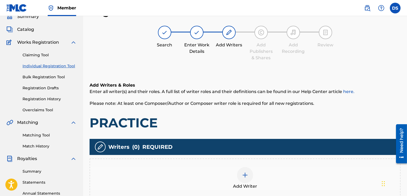
click at [245, 176] on img at bounding box center [245, 175] width 6 height 6
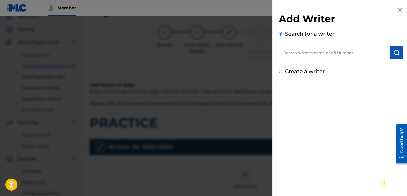
click at [311, 53] on input "text" at bounding box center [334, 52] width 111 height 13
drag, startPoint x: 311, startPoint y: 53, endPoint x: 295, endPoint y: 46, distance: 17.5
click at [295, 46] on div "Search for a writer" at bounding box center [341, 44] width 124 height 29
click at [293, 50] on input "text" at bounding box center [334, 52] width 111 height 13
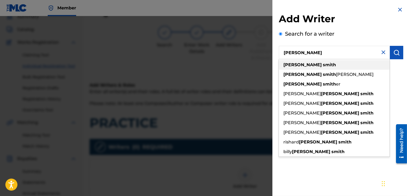
click at [322, 64] on span at bounding box center [322, 64] width 1 height 5
type input "[PERSON_NAME]"
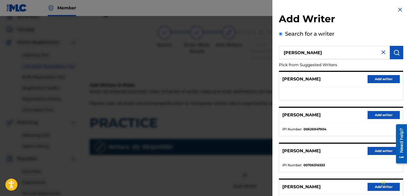
click at [377, 115] on button "Add writer" at bounding box center [383, 115] width 32 height 8
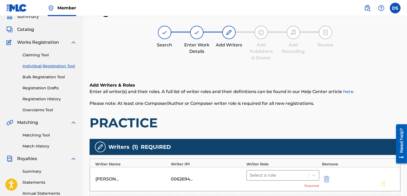
click at [308, 174] on div "Select a role" at bounding box center [278, 175] width 62 height 10
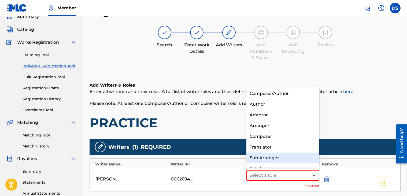
scroll to position [7, 0]
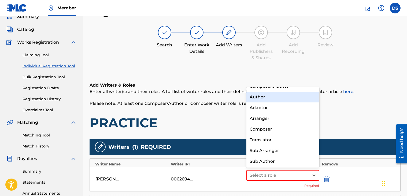
click at [260, 98] on div "Author" at bounding box center [282, 97] width 73 height 11
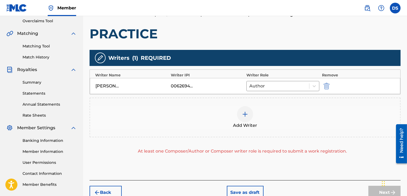
scroll to position [141, 0]
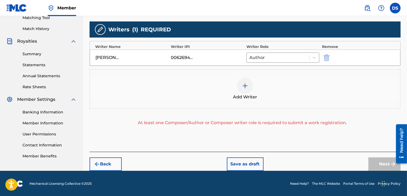
click at [380, 166] on div "Next" at bounding box center [384, 163] width 32 height 13
click at [388, 162] on div "Next" at bounding box center [384, 163] width 32 height 13
click at [309, 56] on div at bounding box center [314, 58] width 10 height 10
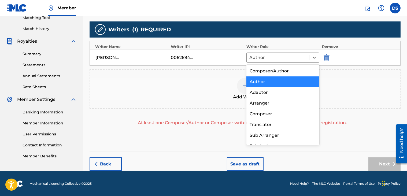
click at [258, 80] on div "Author" at bounding box center [282, 81] width 73 height 11
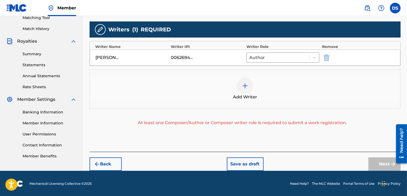
click at [245, 86] on img at bounding box center [245, 86] width 6 height 6
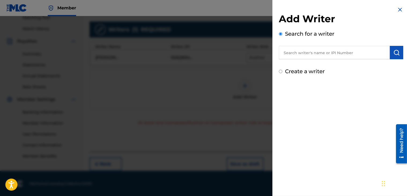
click at [311, 53] on input "text" at bounding box center [334, 52] width 111 height 13
type input "[PERSON_NAME]"
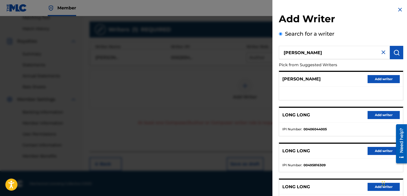
click at [383, 51] on img at bounding box center [383, 52] width 6 height 6
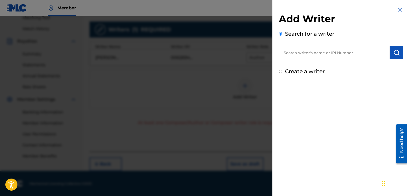
click at [259, 86] on div at bounding box center [203, 114] width 407 height 196
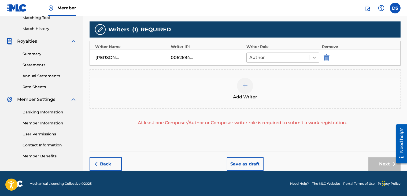
click at [311, 56] on icon at bounding box center [313, 57] width 5 height 5
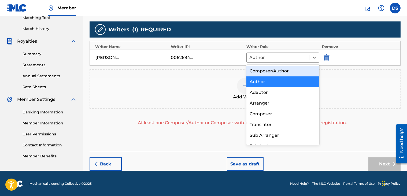
click at [259, 71] on div "Composer/Author" at bounding box center [282, 71] width 73 height 11
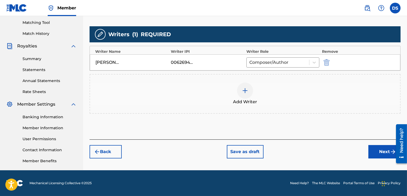
scroll to position [136, 0]
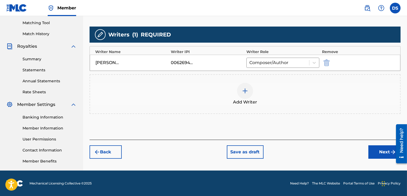
click at [378, 152] on button "Next" at bounding box center [384, 151] width 32 height 13
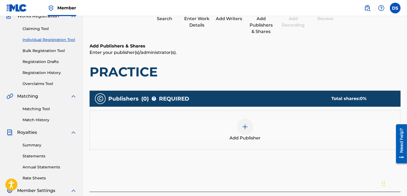
scroll to position [24, 0]
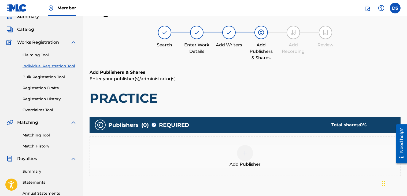
click at [244, 154] on img at bounding box center [245, 153] width 6 height 6
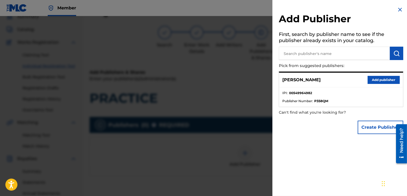
click at [376, 79] on button "Add publisher" at bounding box center [383, 80] width 32 height 8
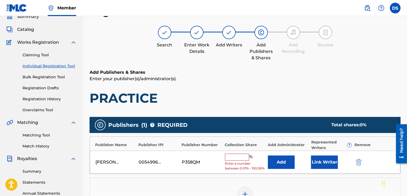
click at [243, 157] on input "text" at bounding box center [237, 157] width 24 height 7
type input "100"
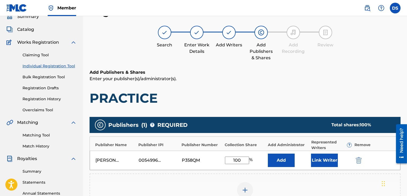
click at [345, 102] on h1 "PRACTICE" at bounding box center [245, 98] width 311 height 16
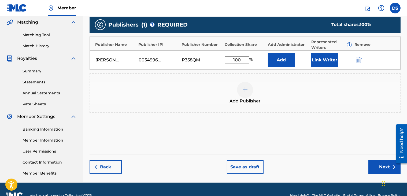
scroll to position [131, 0]
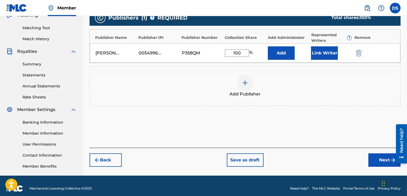
click at [387, 162] on button "Next" at bounding box center [384, 159] width 32 height 13
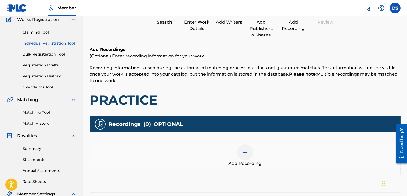
scroll to position [24, 0]
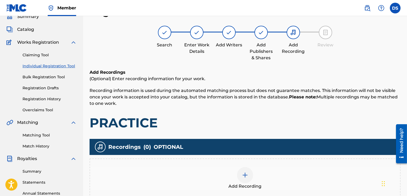
click at [244, 176] on img at bounding box center [245, 175] width 6 height 6
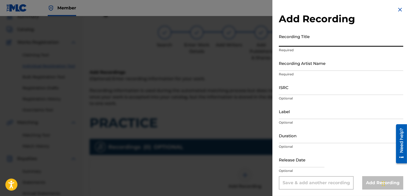
click at [286, 43] on input "Recording Title" at bounding box center [341, 38] width 124 height 15
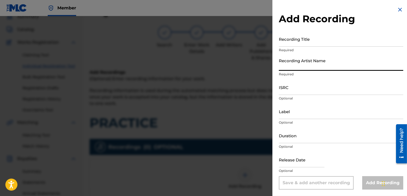
paste input "RICH PRICK [PERSON_NAME]"
type input "RICH PRICK [PERSON_NAME]"
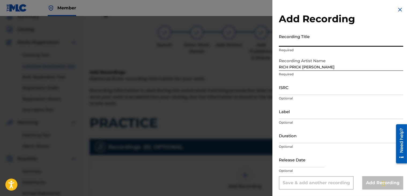
click at [287, 43] on input "Recording Title" at bounding box center [341, 38] width 124 height 15
click at [289, 86] on input "ISRC" at bounding box center [341, 87] width 124 height 15
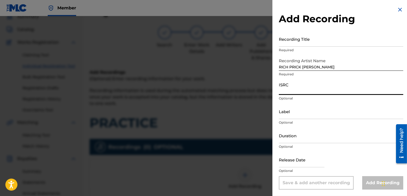
paste input "QZNB82390367"
type input "QZNB82390367"
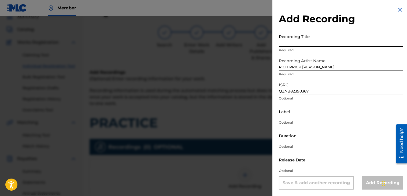
click at [285, 46] on input "Recording Title" at bounding box center [341, 38] width 124 height 15
type input "p"
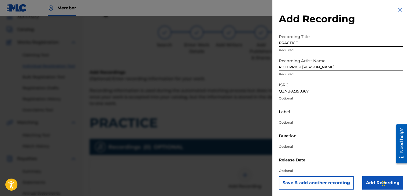
type input "PRACTICE"
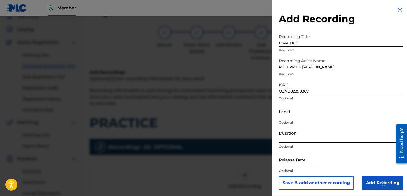
click at [293, 136] on input "Duration" at bounding box center [341, 135] width 124 height 15
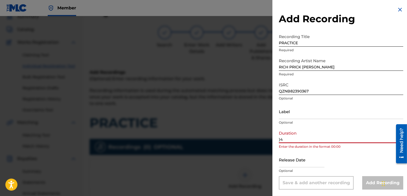
type input ")"
type input "04;05"
click at [300, 162] on input "text" at bounding box center [302, 159] width 46 height 15
select select "7"
select select "2025"
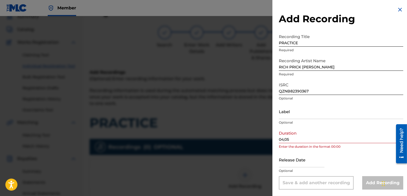
click at [371, 183] on div "Add Recording" at bounding box center [382, 182] width 41 height 13
click at [361, 158] on div "Release Date Optional" at bounding box center [341, 164] width 124 height 24
click at [306, 109] on input "Label" at bounding box center [341, 111] width 124 height 15
type input "Str8 Cash, No Change"
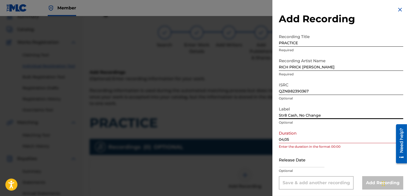
click at [284, 140] on input "04;05" at bounding box center [341, 135] width 124 height 15
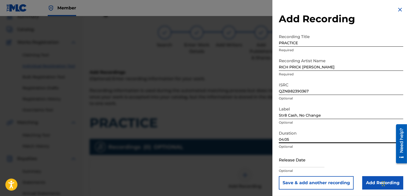
type input "04:05"
click at [370, 183] on input "Add Recording" at bounding box center [382, 182] width 41 height 13
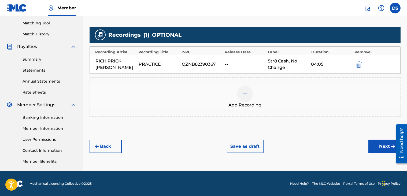
scroll to position [136, 0]
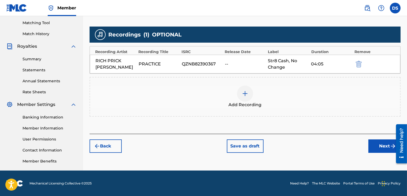
click at [382, 147] on button "Next" at bounding box center [384, 145] width 32 height 13
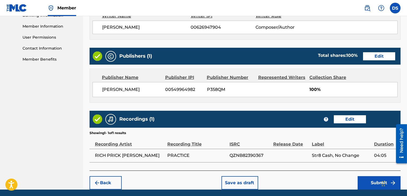
scroll to position [257, 0]
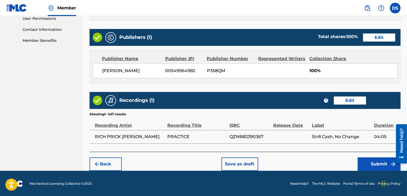
click at [371, 162] on button "Submit" at bounding box center [379, 163] width 43 height 13
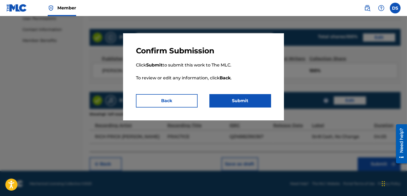
click at [235, 102] on button "Submit" at bounding box center [240, 100] width 62 height 13
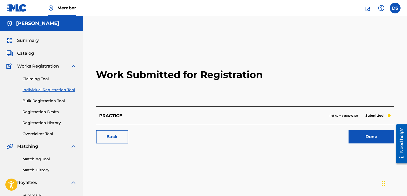
click at [373, 133] on link "Done" at bounding box center [371, 136] width 46 height 13
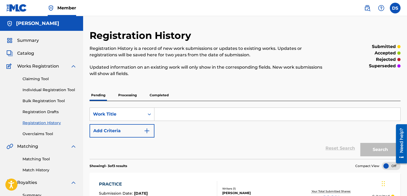
click at [34, 159] on link "Matching Tool" at bounding box center [50, 159] width 54 height 6
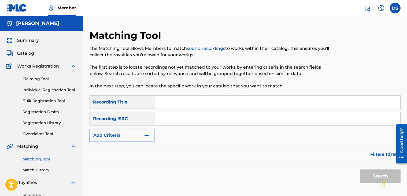
click at [179, 103] on input "Search Form" at bounding box center [277, 102] width 246 height 13
type input "PRACTICE"
click at [180, 113] on input "Search Form" at bounding box center [277, 118] width 246 height 13
paste input "QZNB82390367"
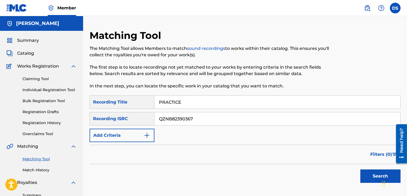
type input "QZNB82390367"
click at [373, 176] on button "Search" at bounding box center [380, 175] width 40 height 13
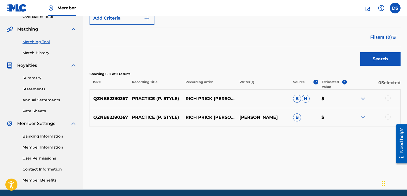
scroll to position [118, 0]
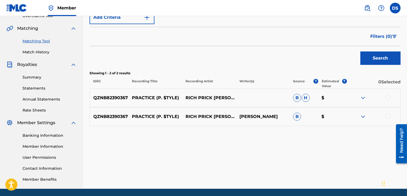
drag, startPoint x: 387, startPoint y: 99, endPoint x: 389, endPoint y: 95, distance: 3.7
click at [389, 95] on div at bounding box center [387, 97] width 5 height 5
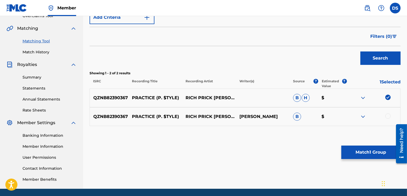
click at [386, 116] on div at bounding box center [387, 115] width 5 height 5
click at [367, 154] on button "Match 2 Groups" at bounding box center [370, 152] width 59 height 13
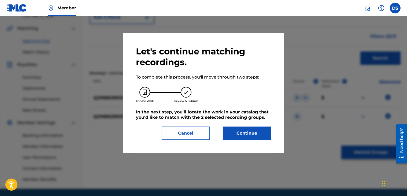
click at [254, 130] on button "Continue" at bounding box center [247, 133] width 48 height 13
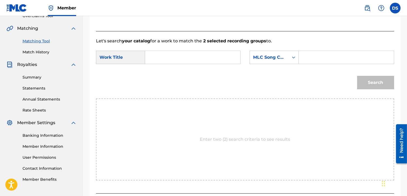
click at [192, 57] on input "Search Form" at bounding box center [193, 57] width 86 height 13
type input "PRACTICE"
click at [294, 54] on div "Search Form" at bounding box center [294, 58] width 10 height 10
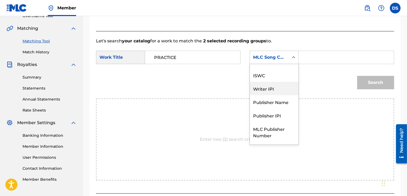
scroll to position [0, 0]
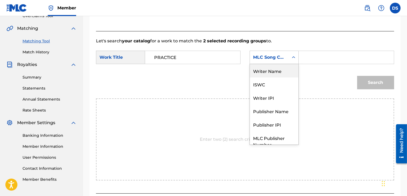
click at [261, 71] on div "Writer Name" at bounding box center [274, 70] width 49 height 13
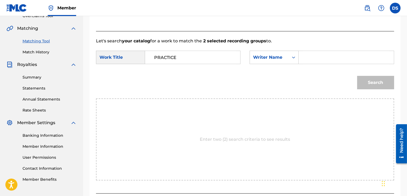
click at [313, 55] on input "Search Form" at bounding box center [346, 57] width 86 height 13
type input "[PERSON_NAME]"
click at [378, 86] on button "Search" at bounding box center [375, 82] width 37 height 13
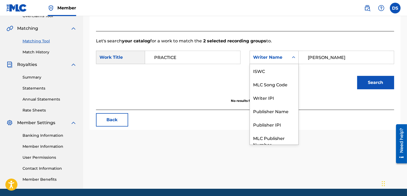
click at [294, 56] on icon "Search Form" at bounding box center [293, 57] width 5 height 5
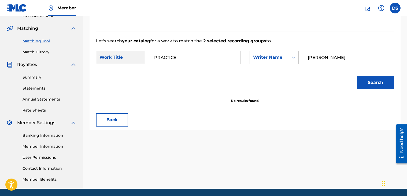
click at [331, 100] on p "No results found." at bounding box center [245, 100] width 298 height 5
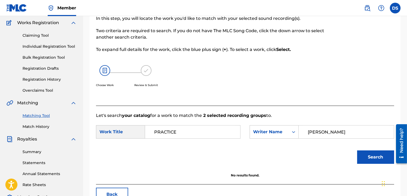
scroll to position [40, 0]
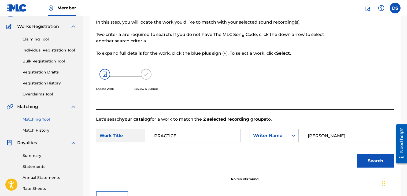
click at [289, 135] on div "Search Form" at bounding box center [294, 136] width 10 height 10
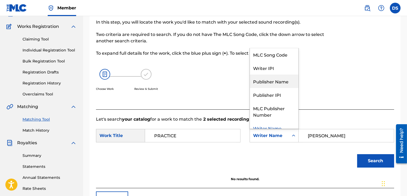
scroll to position [0, 0]
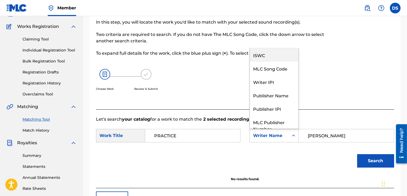
click at [258, 55] on div "ISWC" at bounding box center [274, 54] width 49 height 13
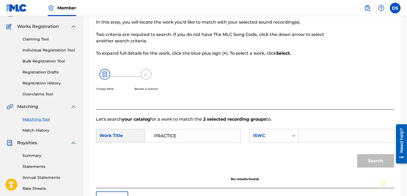
click at [309, 135] on input "Search Form" at bounding box center [346, 135] width 86 height 13
paste input "T3260140265"
type input "T3260140265"
click at [370, 161] on button "Search" at bounding box center [375, 160] width 37 height 13
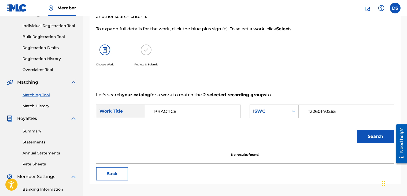
scroll to position [61, 0]
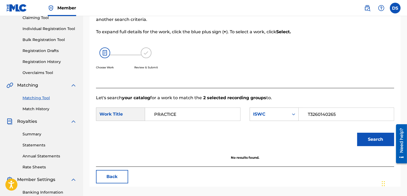
click at [111, 175] on button "Back" at bounding box center [112, 176] width 32 height 13
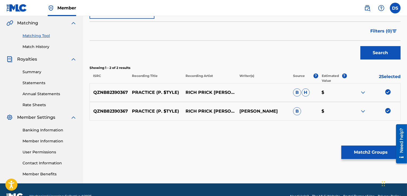
scroll to position [136, 0]
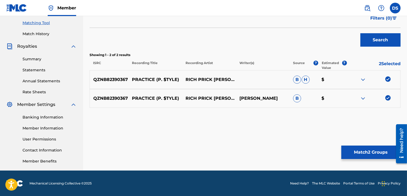
click at [366, 153] on button "Match 2 Groups" at bounding box center [370, 152] width 59 height 13
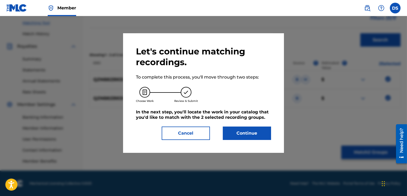
click at [264, 136] on button "Continue" at bounding box center [247, 133] width 48 height 13
